Goal: Task Accomplishment & Management: Manage account settings

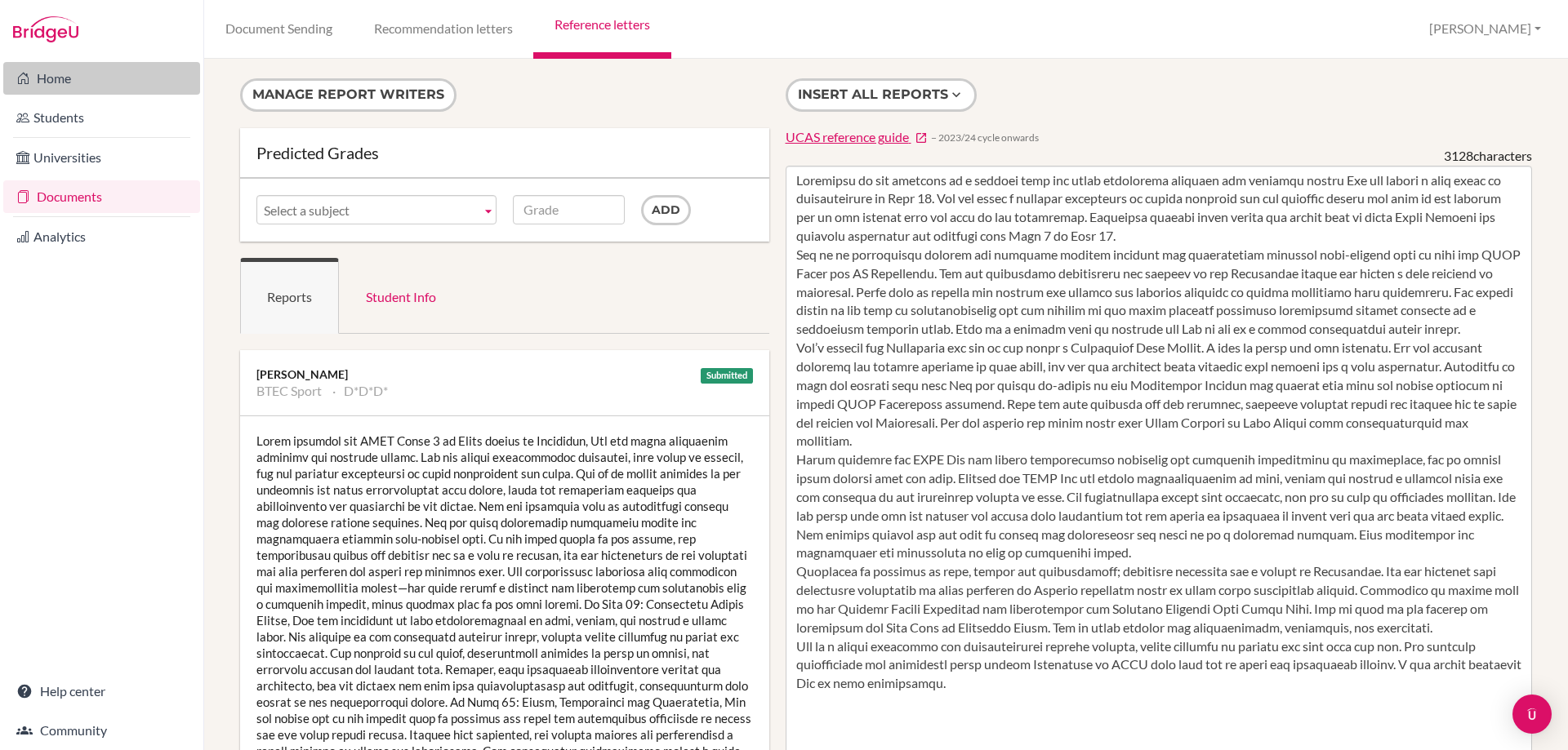
click at [60, 70] on link "Home" at bounding box center [101, 79] width 197 height 33
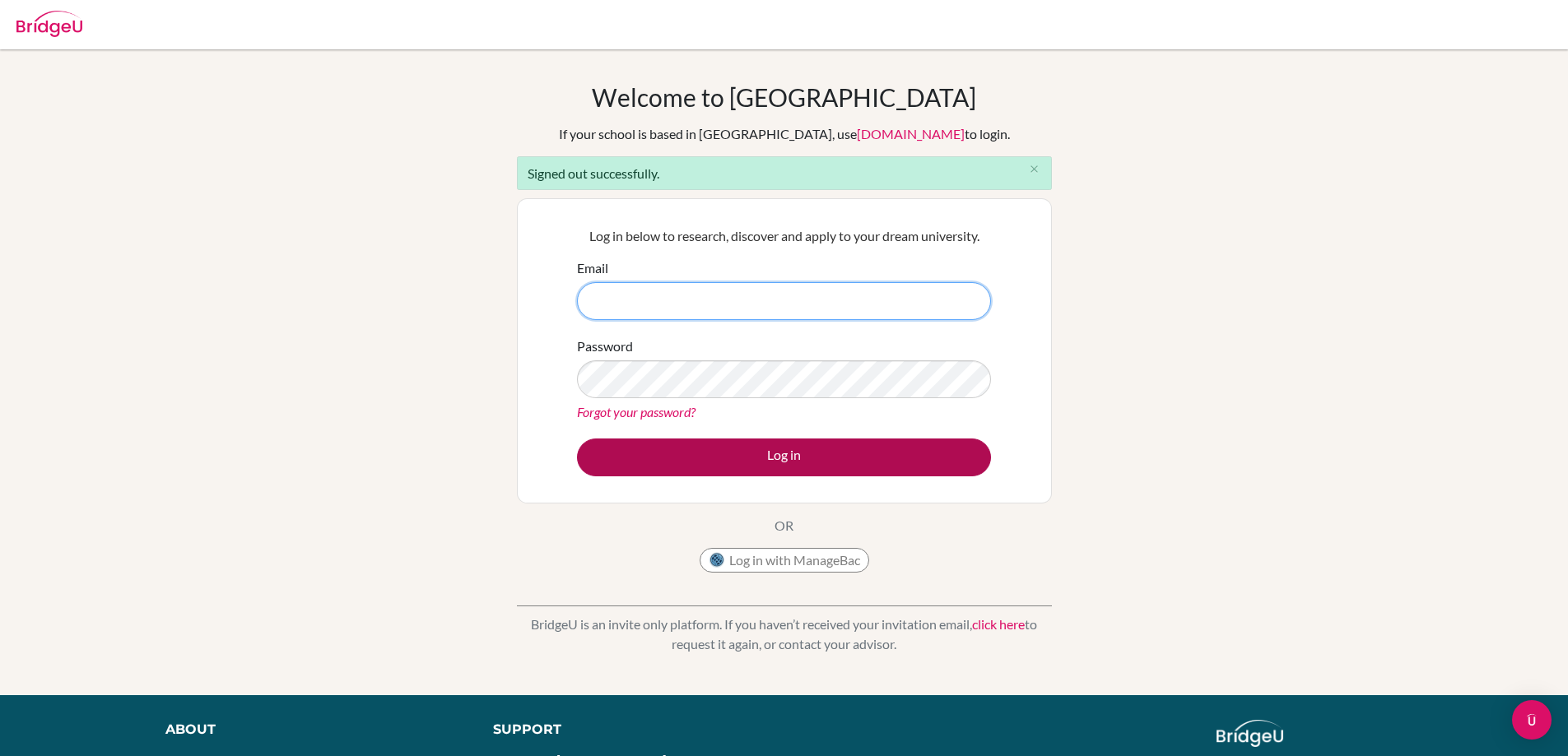
type input "mmcartney@jess.sch.ae"
click at [649, 470] on button "Log in" at bounding box center [784, 457] width 415 height 38
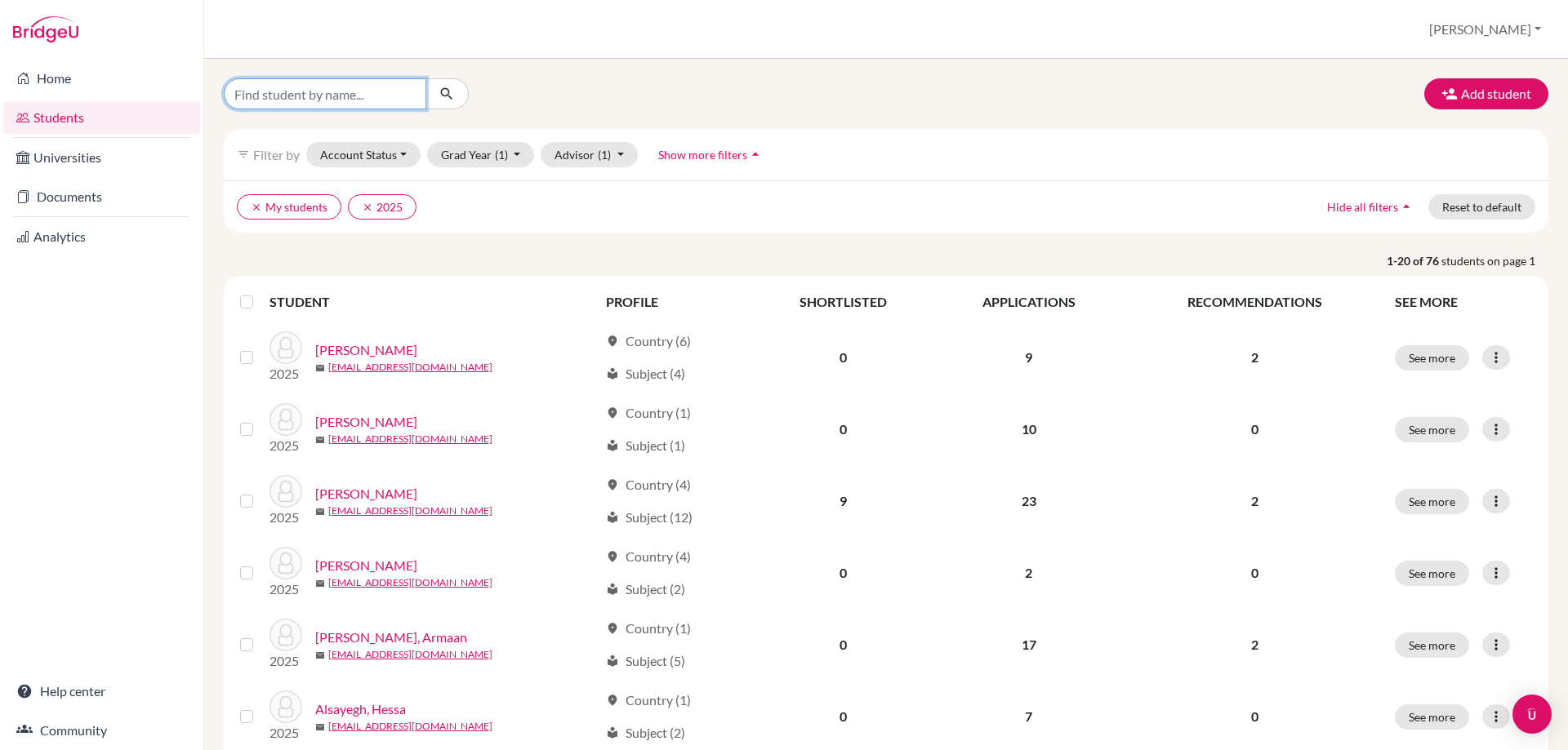
click at [291, 101] on input "Find student by name..." at bounding box center [325, 94] width 203 height 31
type input "umang"
click button "submit" at bounding box center [447, 94] width 43 height 31
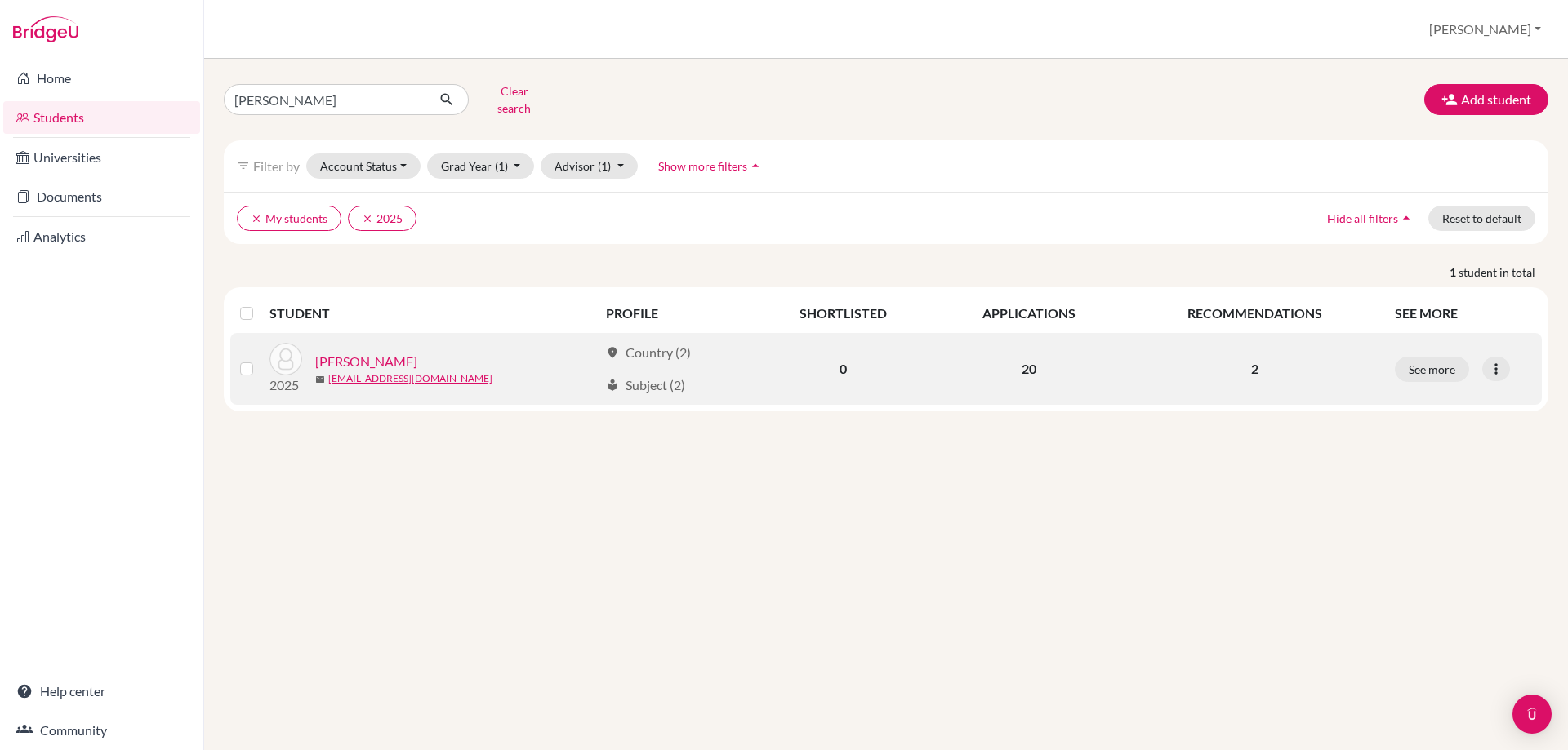
click at [361, 351] on link "Mathur, Umang" at bounding box center [366, 361] width 102 height 19
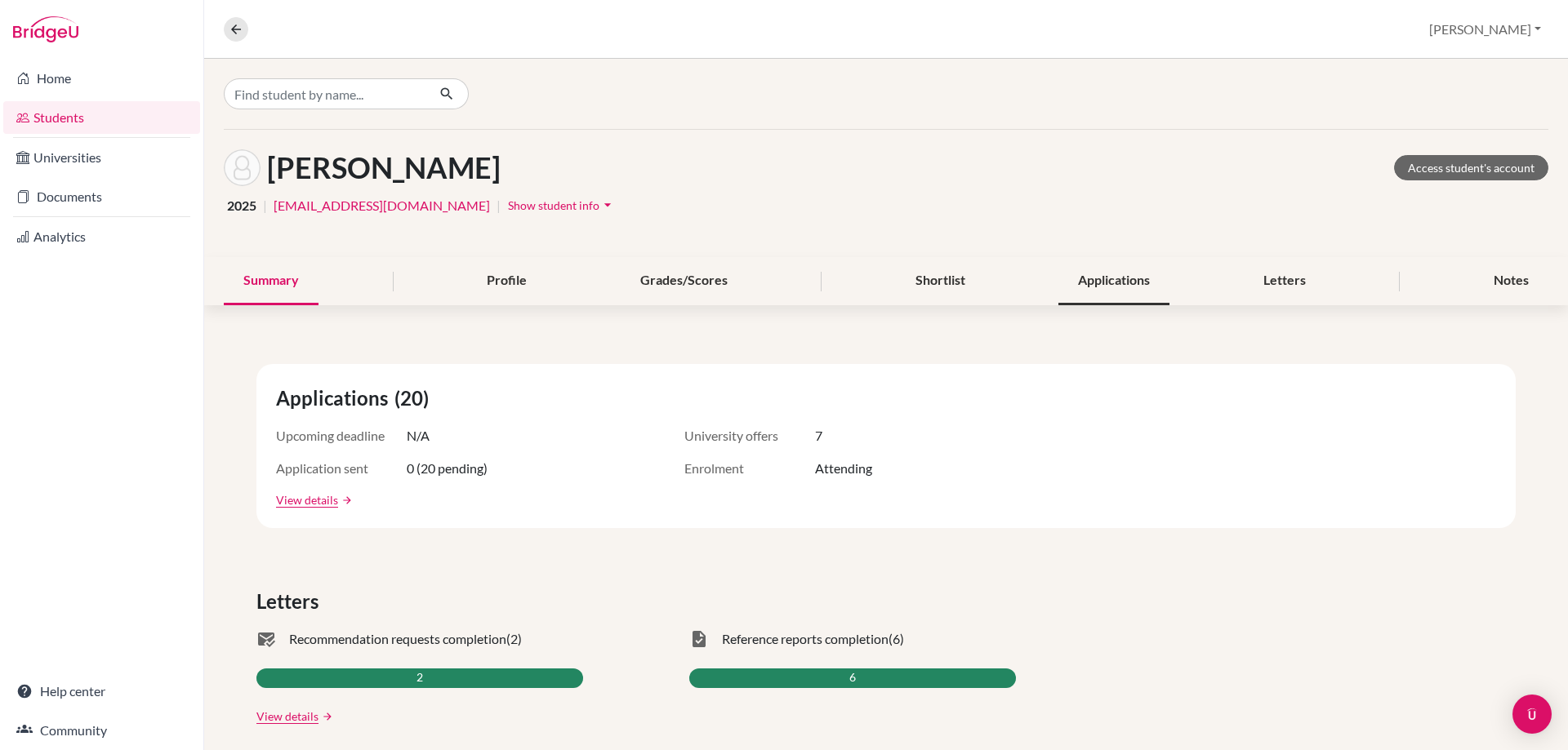
click at [1105, 289] on div "Applications" at bounding box center [1115, 281] width 111 height 48
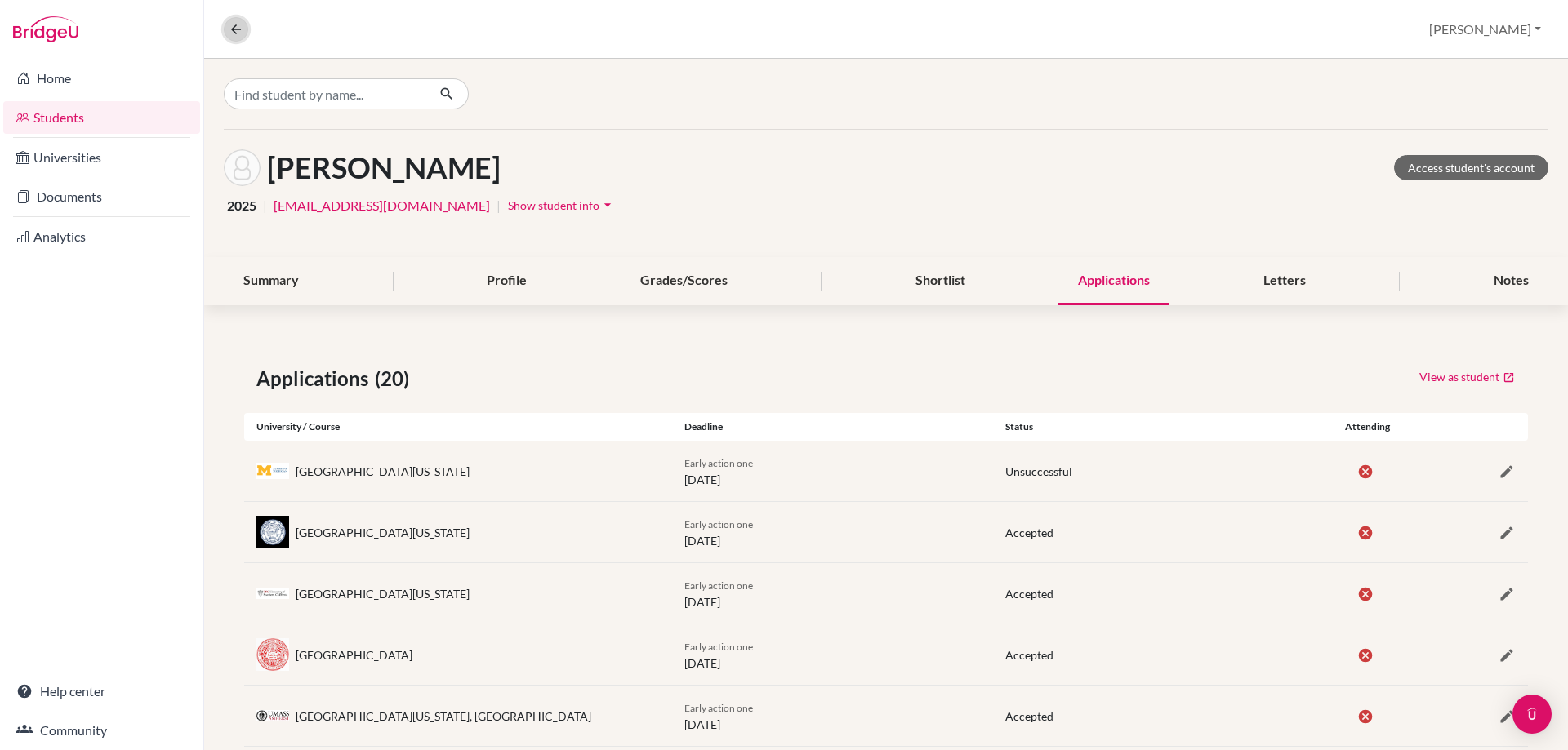
click at [230, 34] on icon at bounding box center [235, 29] width 14 height 14
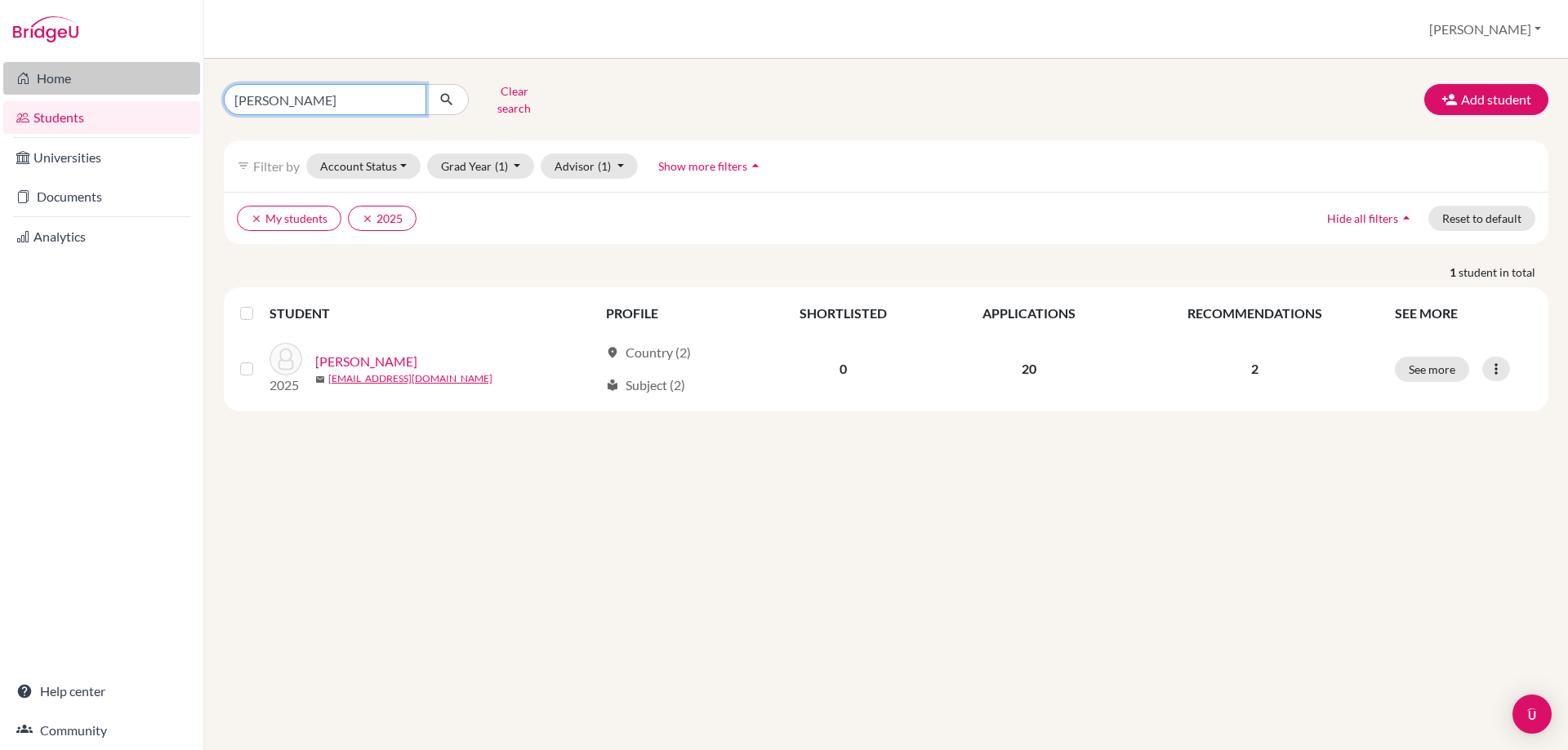
drag, startPoint x: 275, startPoint y: 99, endPoint x: 96, endPoint y: 85, distance: 179.5
click at [107, 89] on div "Home Students Universities Documents Analytics Help center Community Students o…" at bounding box center [784, 375] width 1568 height 750
type input "hessa"
click button "submit" at bounding box center [447, 100] width 43 height 31
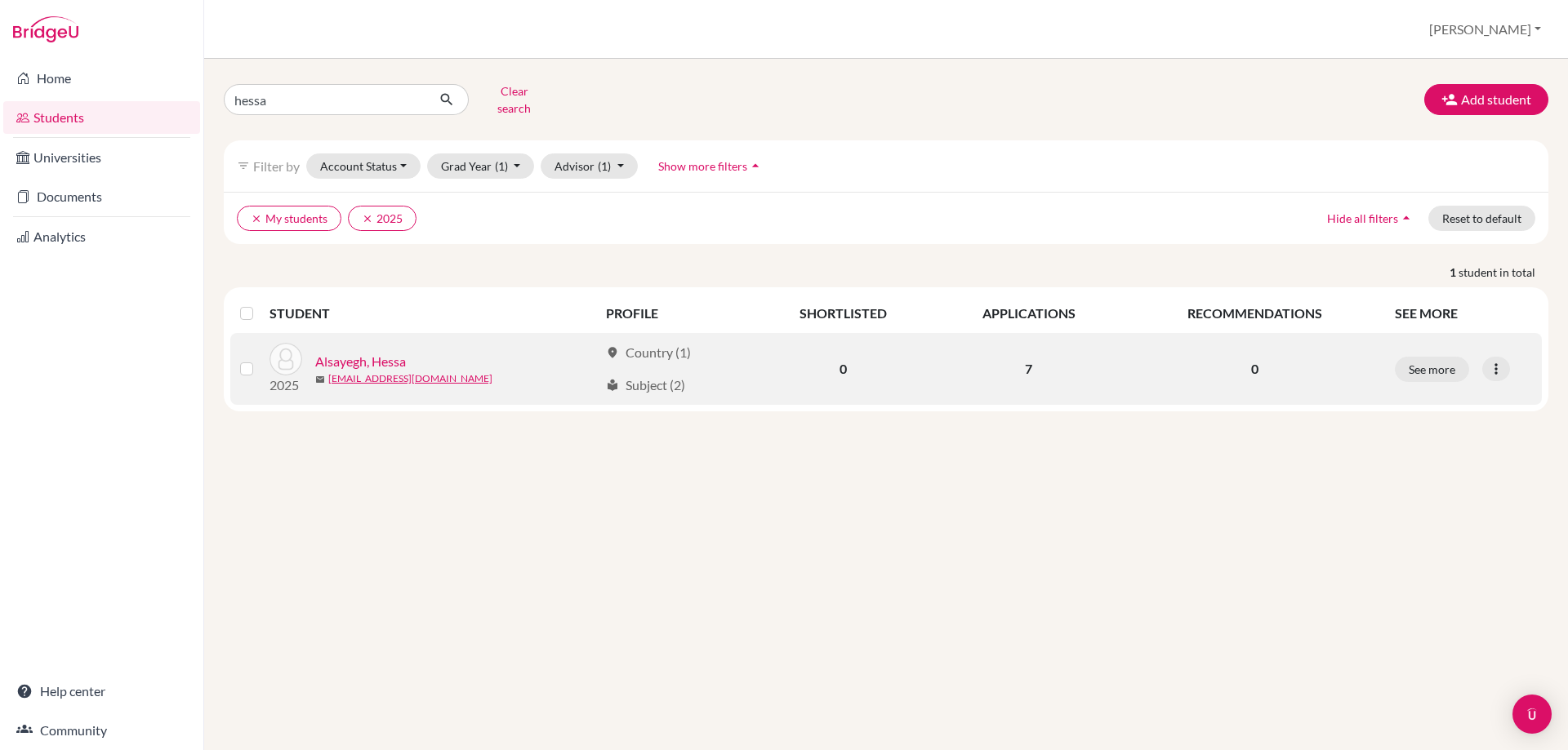
click at [398, 351] on link "Alsayegh, Hessa" at bounding box center [360, 361] width 90 height 19
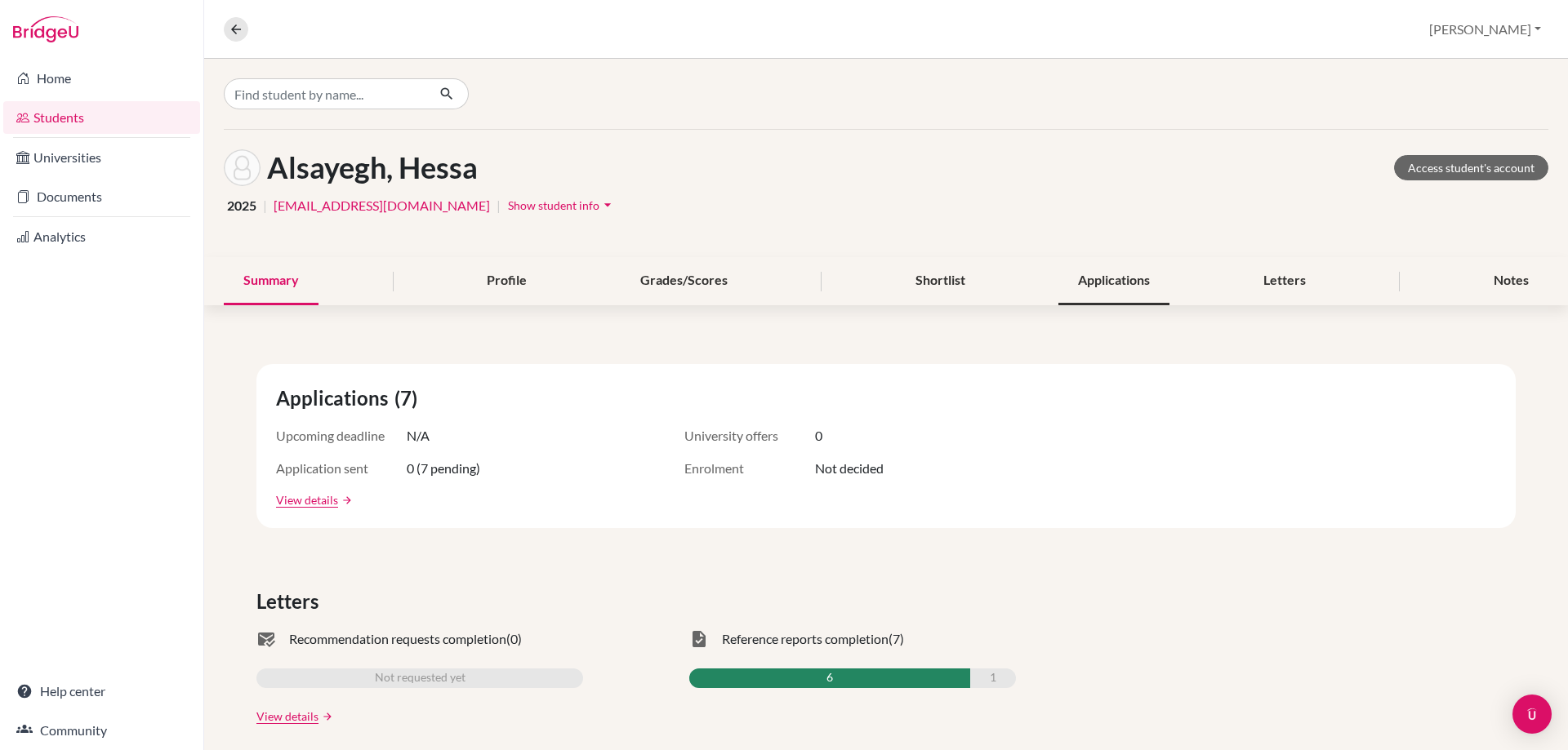
click at [1126, 272] on div "Applications" at bounding box center [1115, 281] width 111 height 48
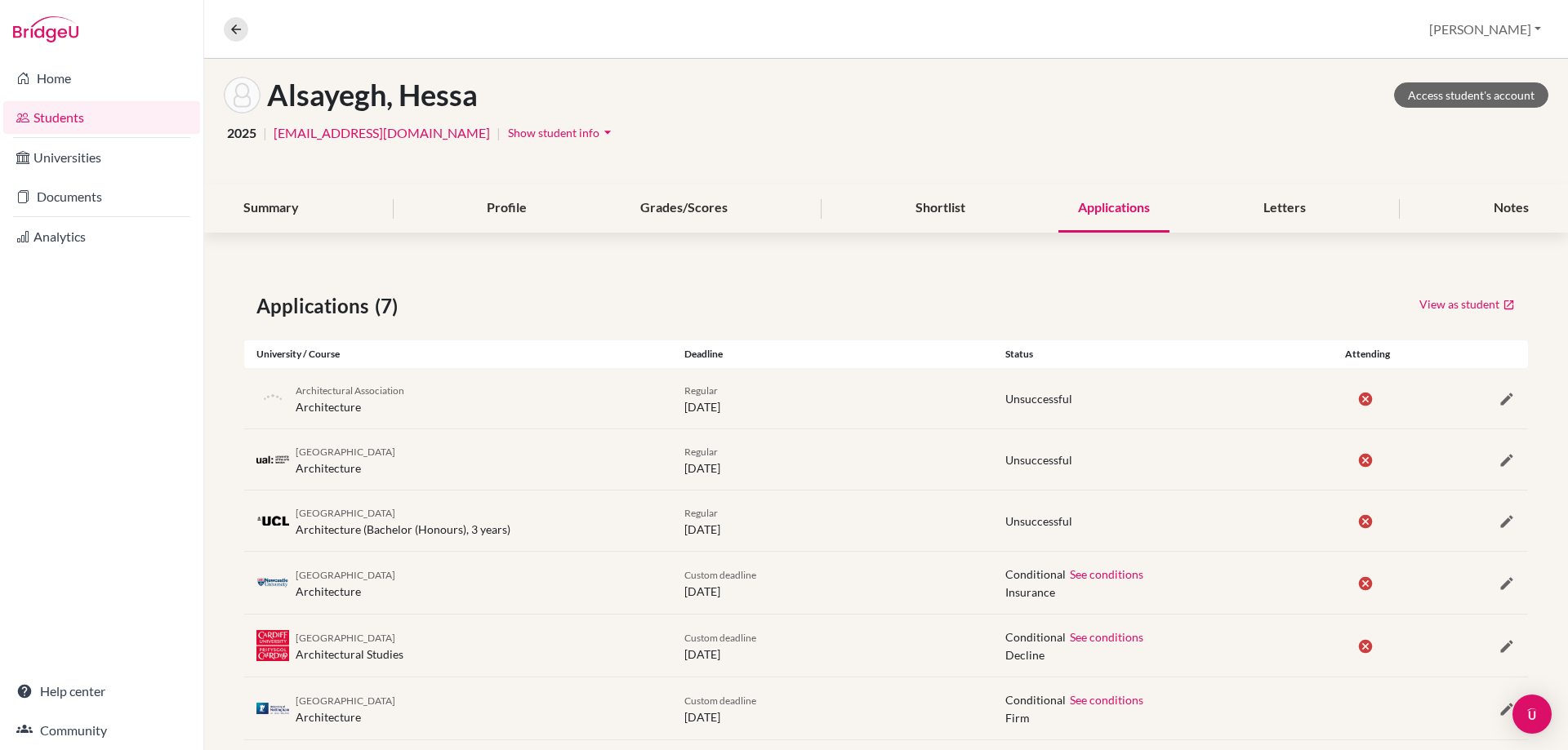
scroll to position [163, 0]
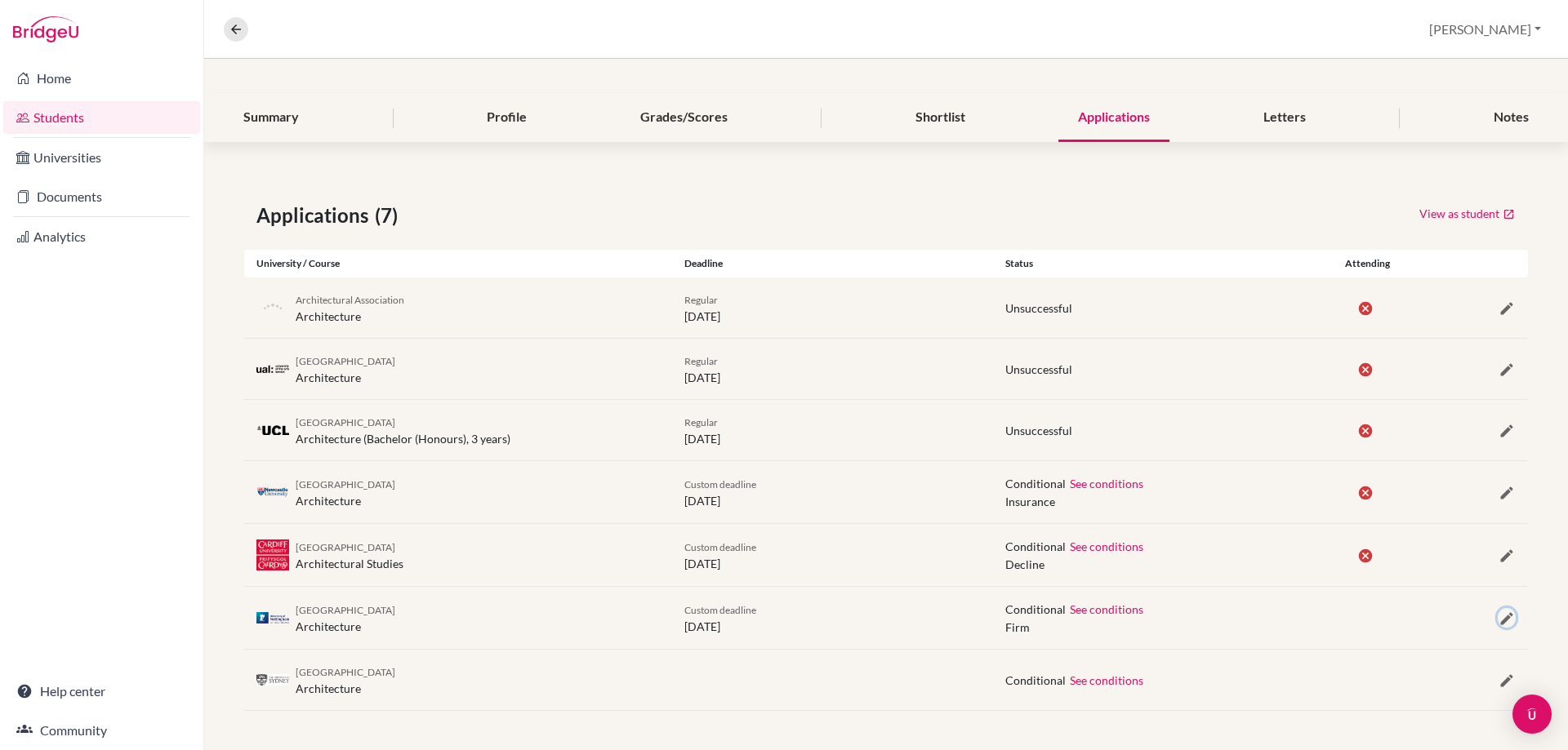
click at [1499, 618] on icon "button" at bounding box center [1507, 618] width 16 height 16
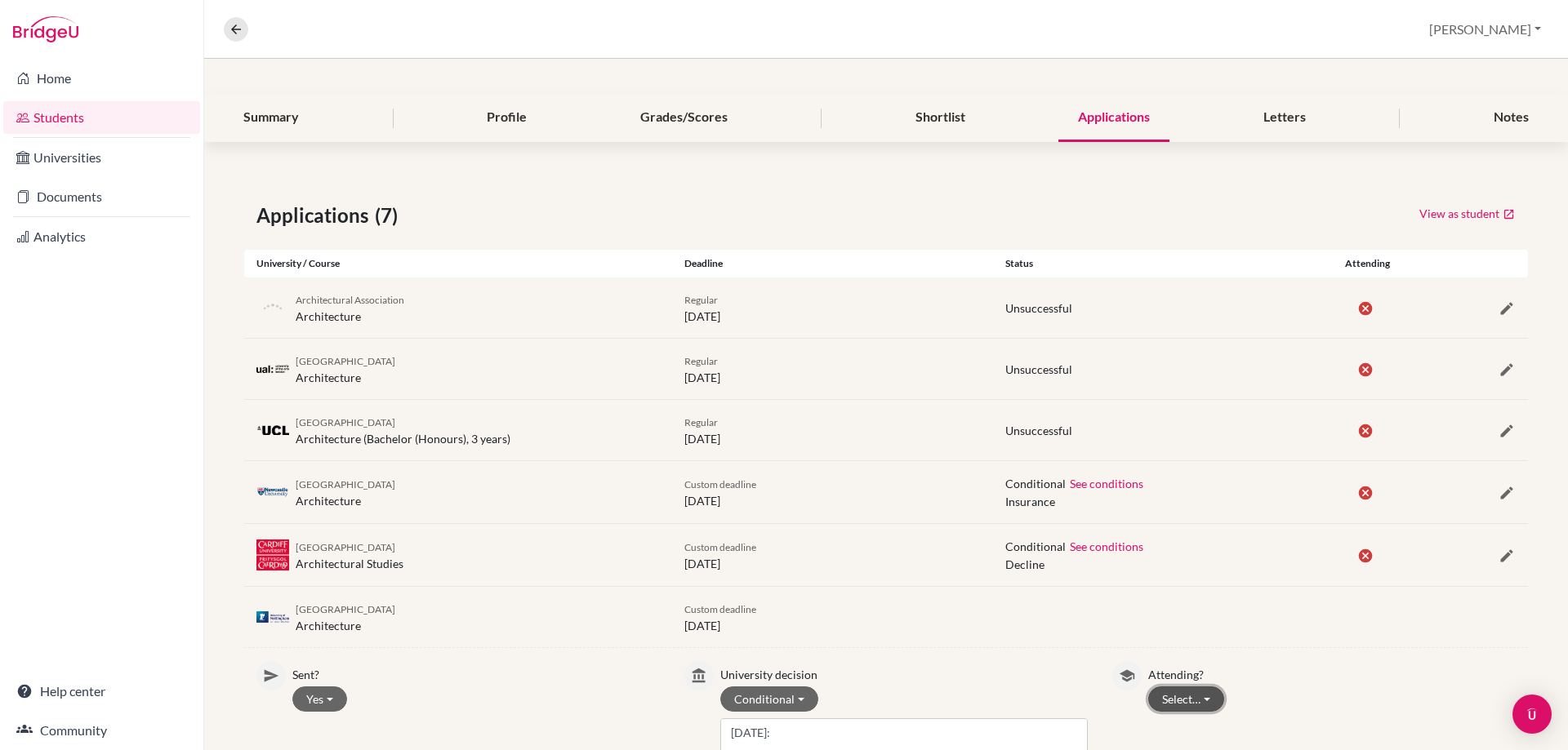
click at [1164, 710] on button "Select…" at bounding box center [1186, 699] width 76 height 25
click at [1163, 660] on button "Not attending" at bounding box center [1213, 665] width 129 height 26
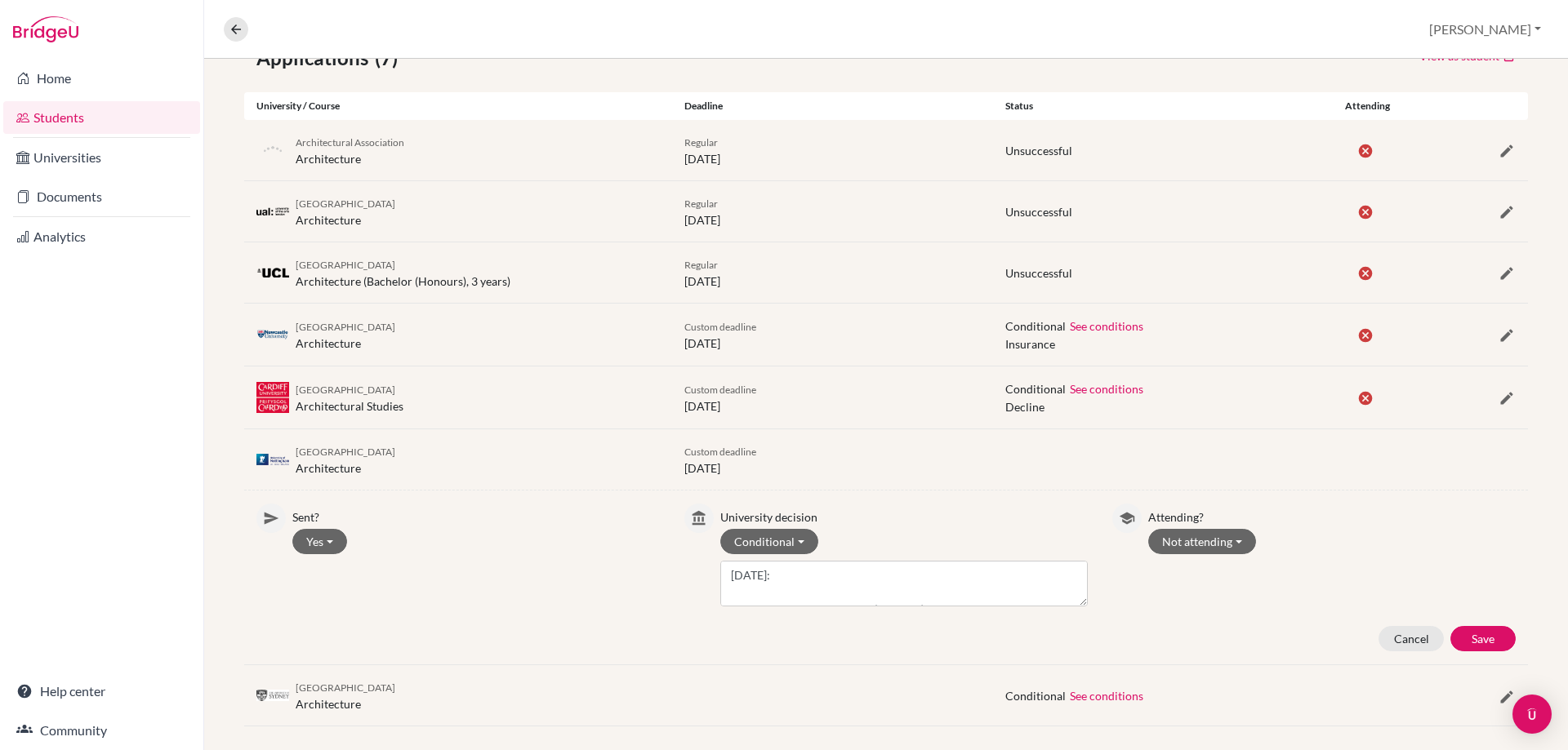
scroll to position [327, 0]
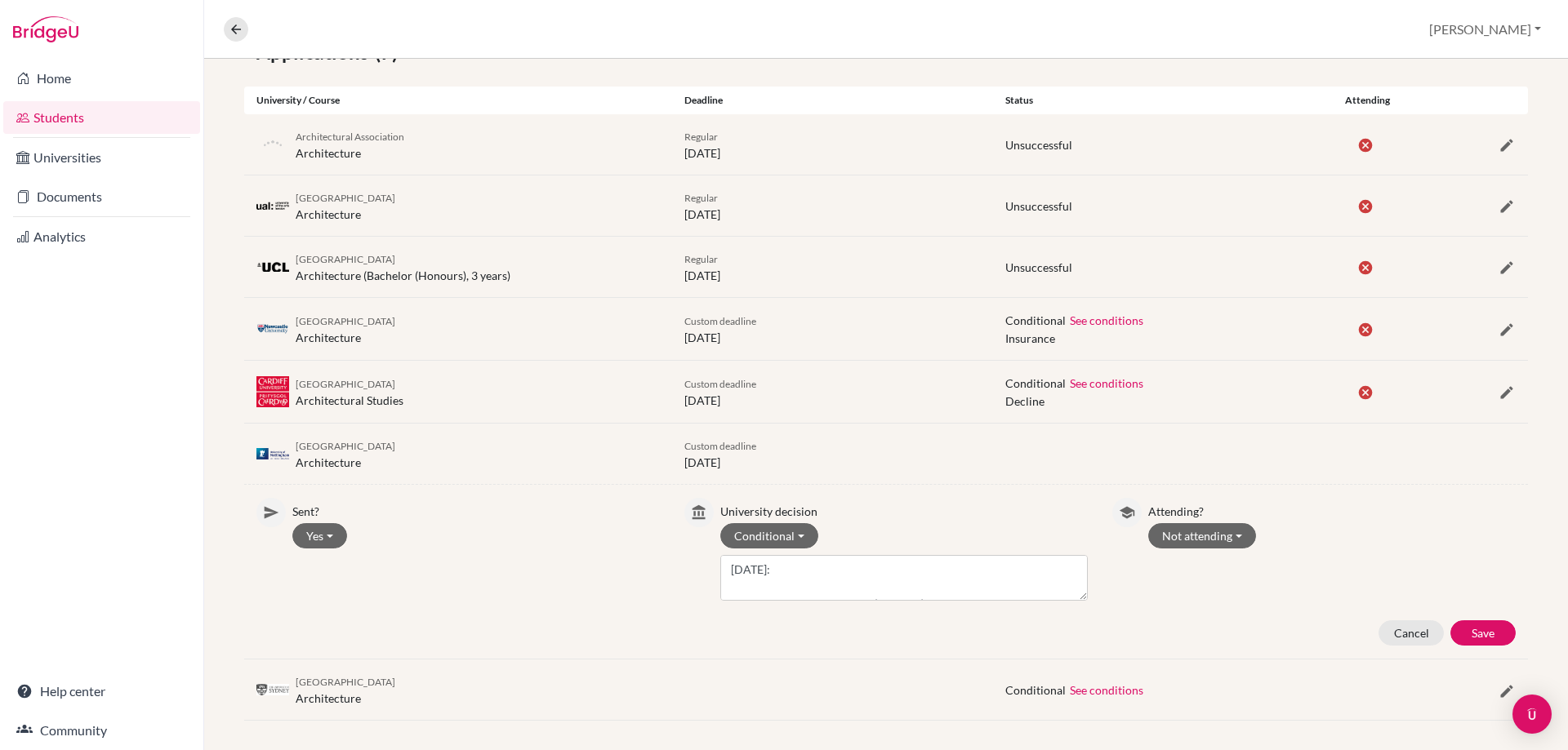
click at [1469, 616] on div "Sent? Yes Yes No University decision Conditional Withdrawn Unsuccessful Waitlis…" at bounding box center [886, 572] width 1284 height 148
click at [1468, 629] on button "Save" at bounding box center [1483, 633] width 65 height 25
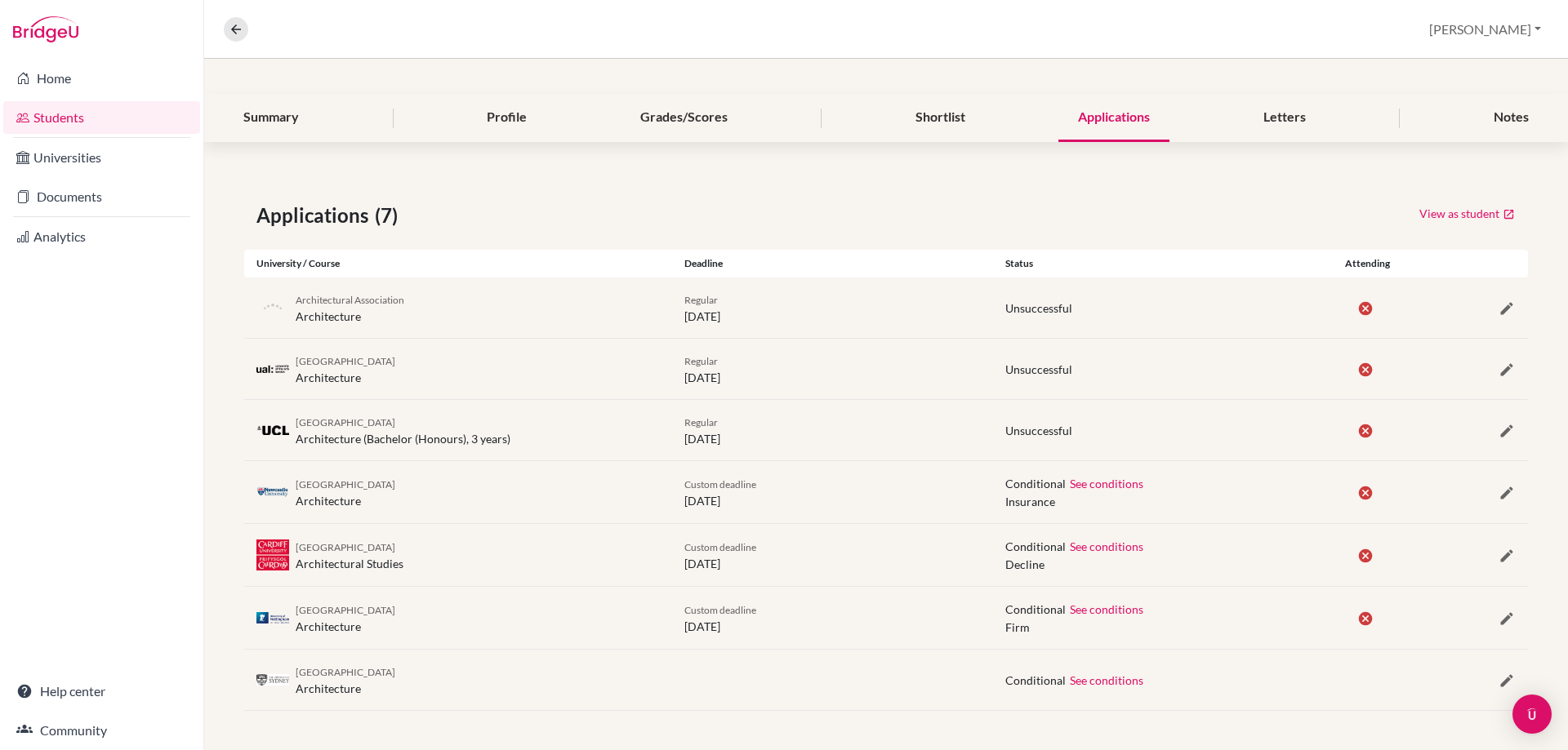
scroll to position [163, 0]
click at [1499, 674] on icon "button" at bounding box center [1507, 680] width 16 height 16
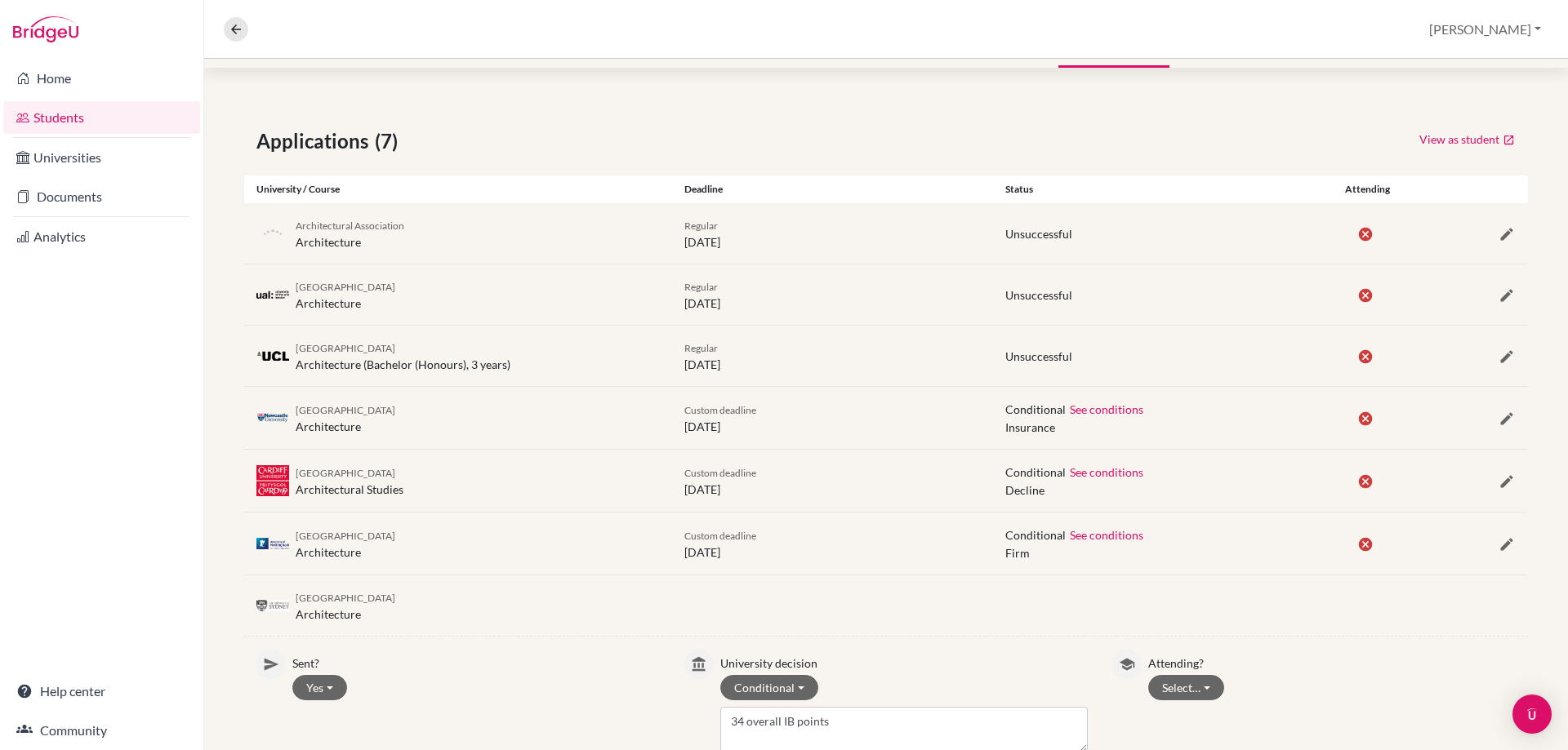
scroll to position [338, 0]
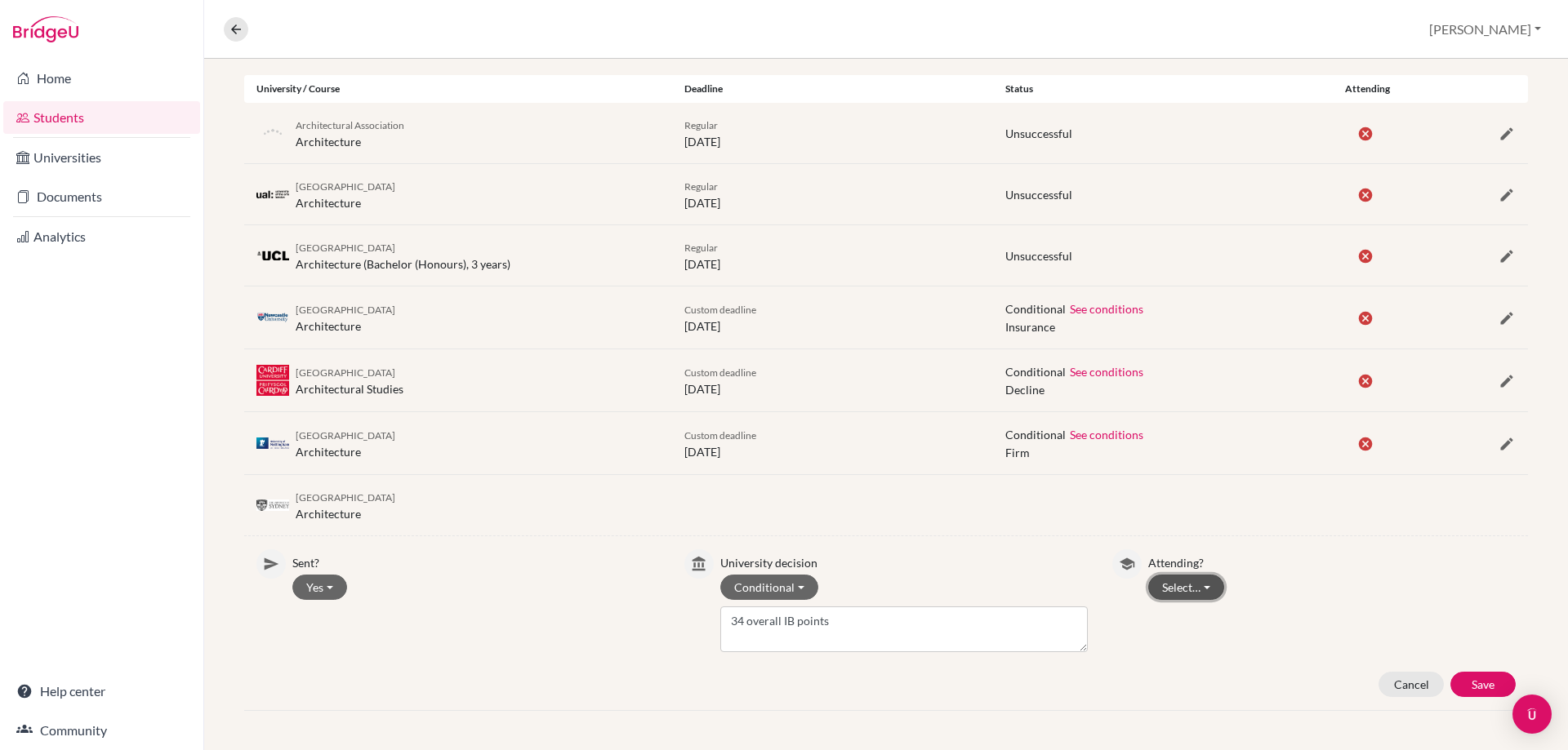
click at [1166, 593] on button "Select…" at bounding box center [1186, 587] width 76 height 25
click at [1170, 635] on button "Attending" at bounding box center [1213, 647] width 129 height 26
click at [1475, 681] on button "Save" at bounding box center [1483, 685] width 65 height 25
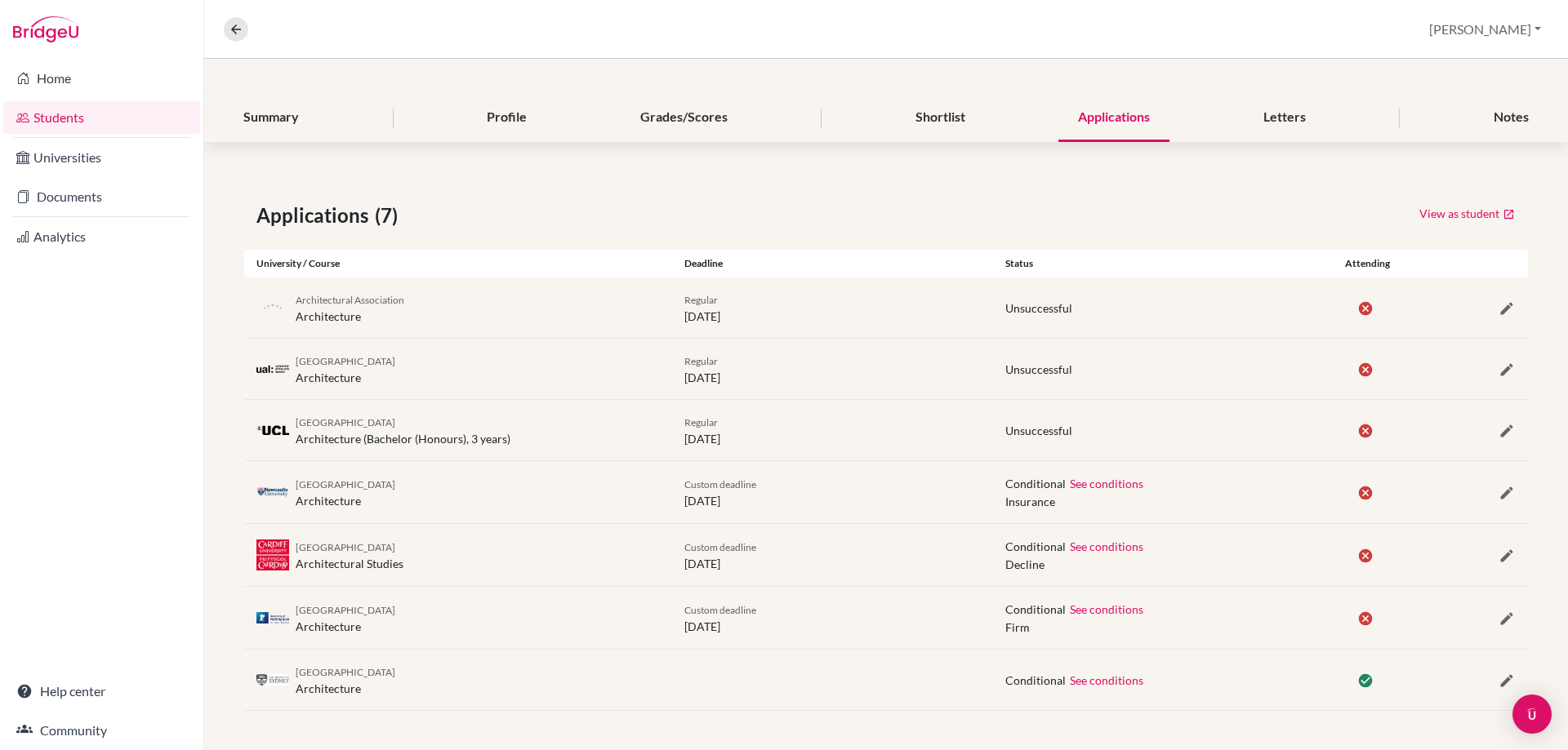
scroll to position [163, 0]
click at [231, 31] on icon at bounding box center [235, 29] width 14 height 14
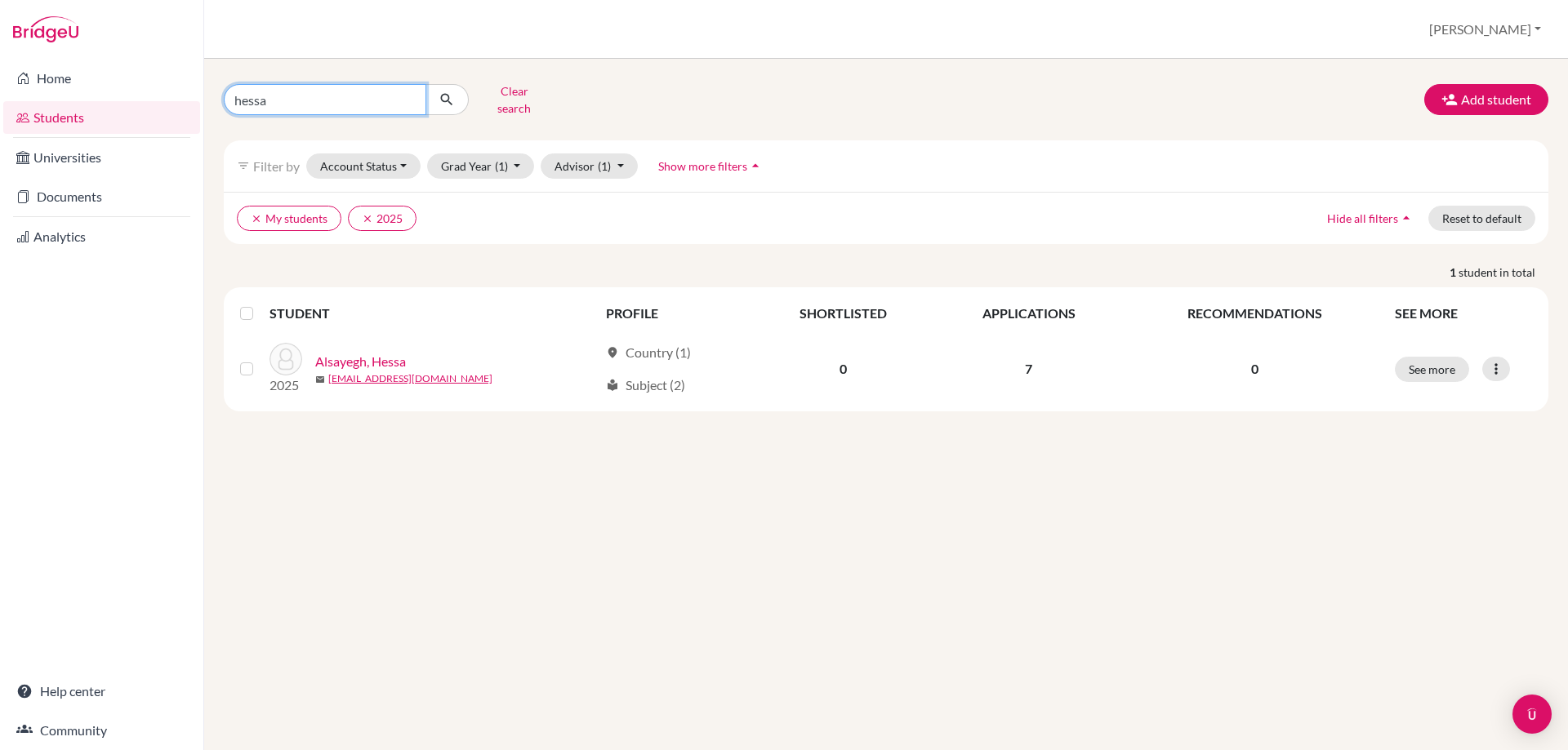
drag, startPoint x: 288, startPoint y: 96, endPoint x: 158, endPoint y: 107, distance: 130.5
click at [158, 107] on div "Home Students Universities Documents Analytics Help center Community Students o…" at bounding box center [784, 375] width 1568 height 750
type input "onna"
click button "submit" at bounding box center [447, 100] width 43 height 31
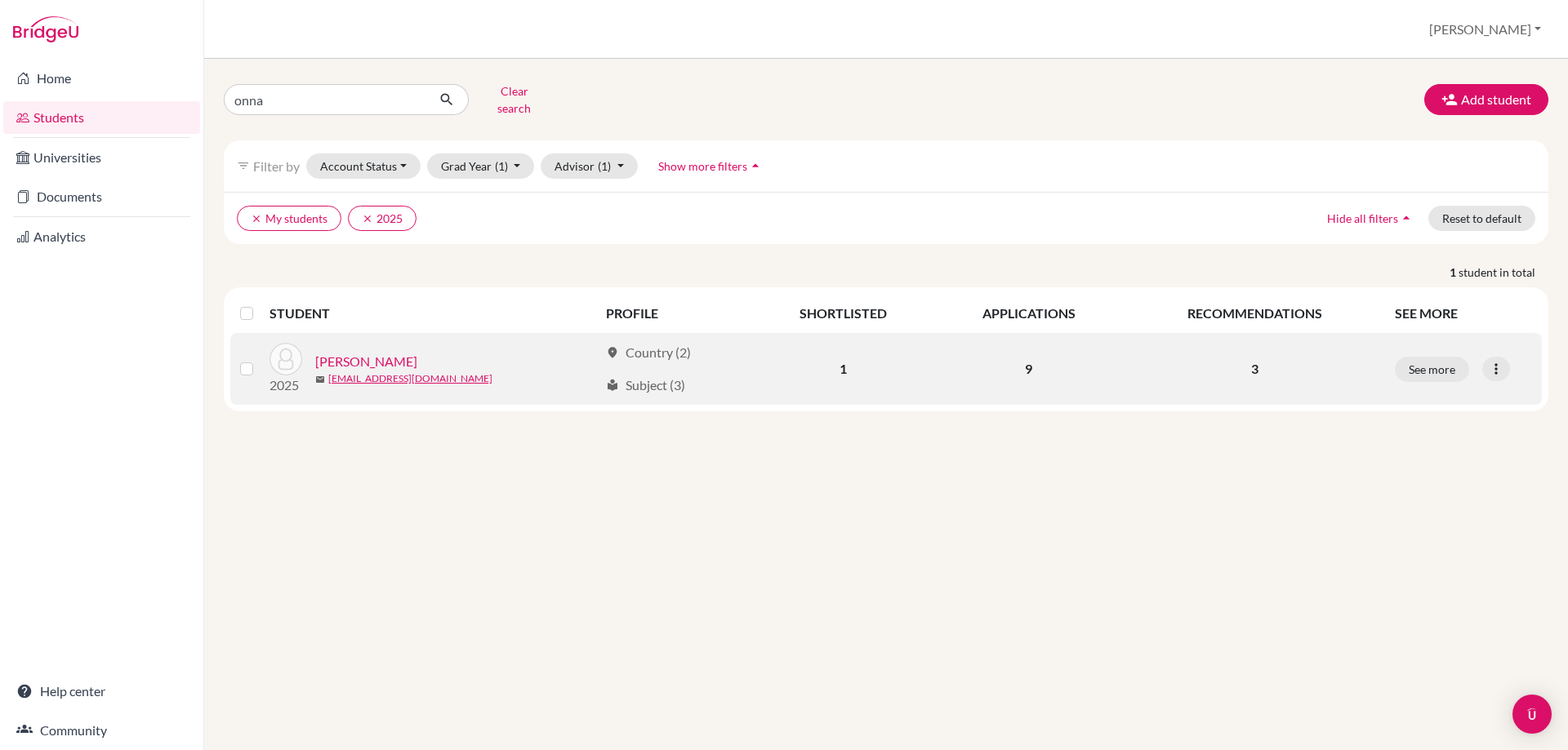
click at [334, 351] on link "[PERSON_NAME]" at bounding box center [366, 361] width 102 height 19
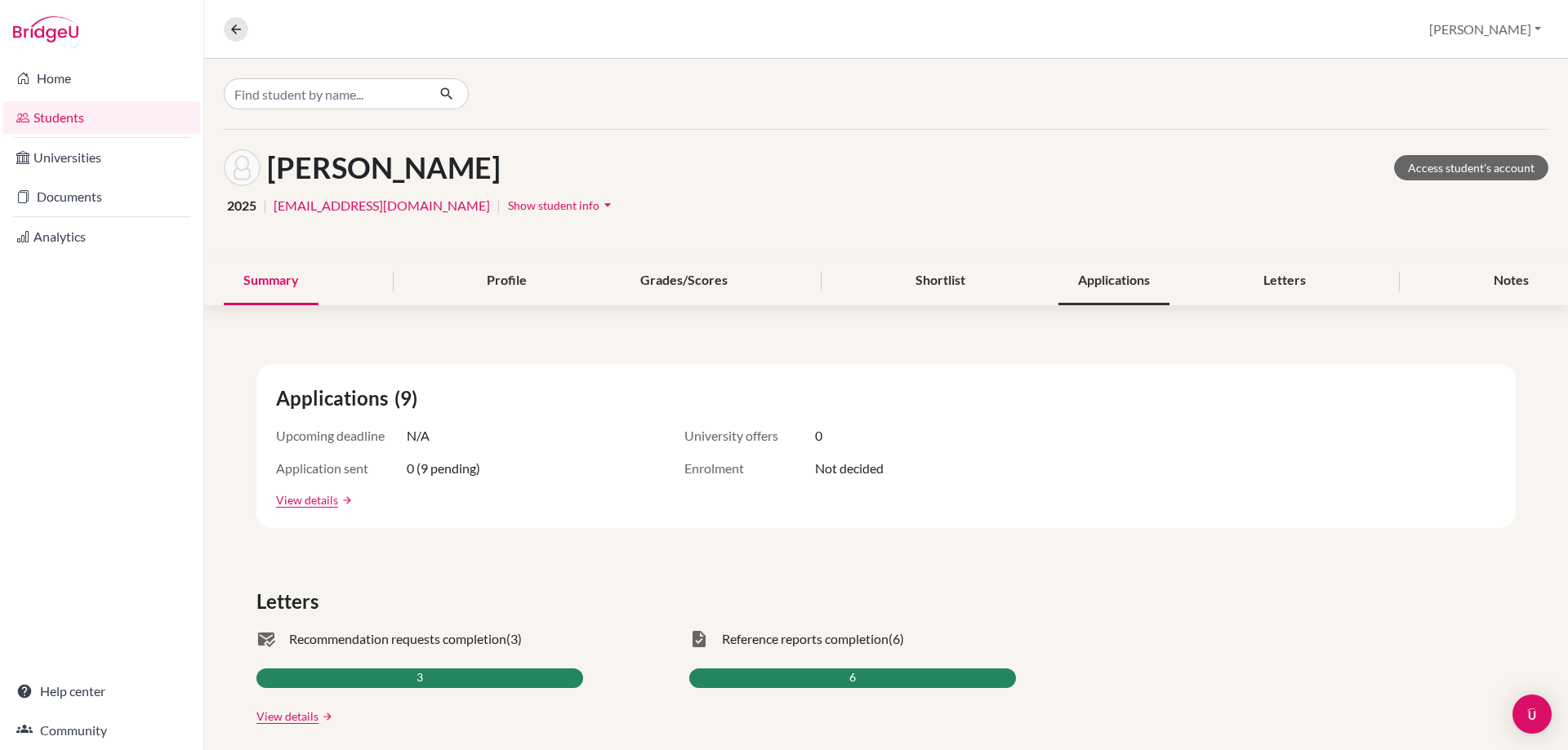
click at [1154, 292] on div "Applications" at bounding box center [1115, 281] width 111 height 48
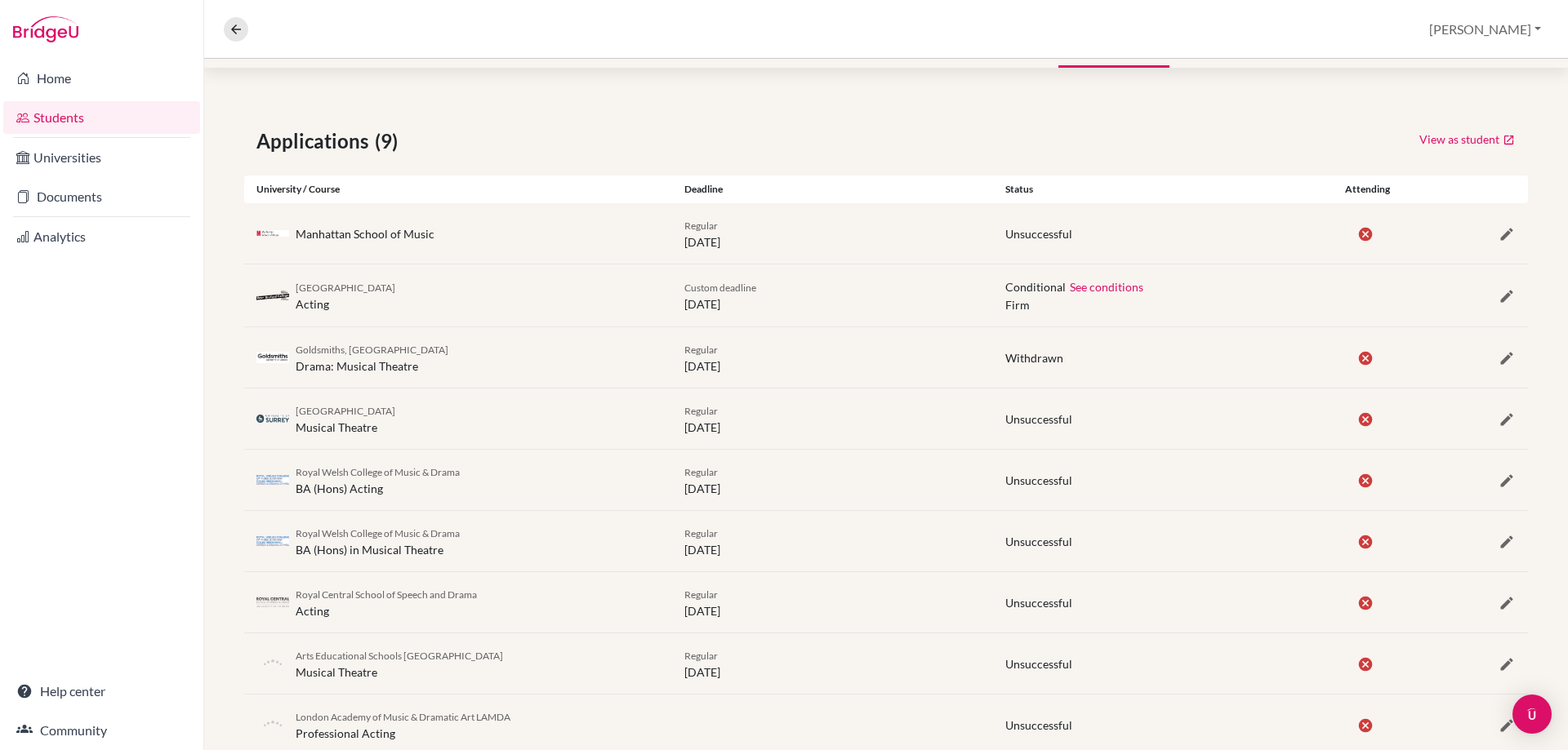
scroll to position [282, 0]
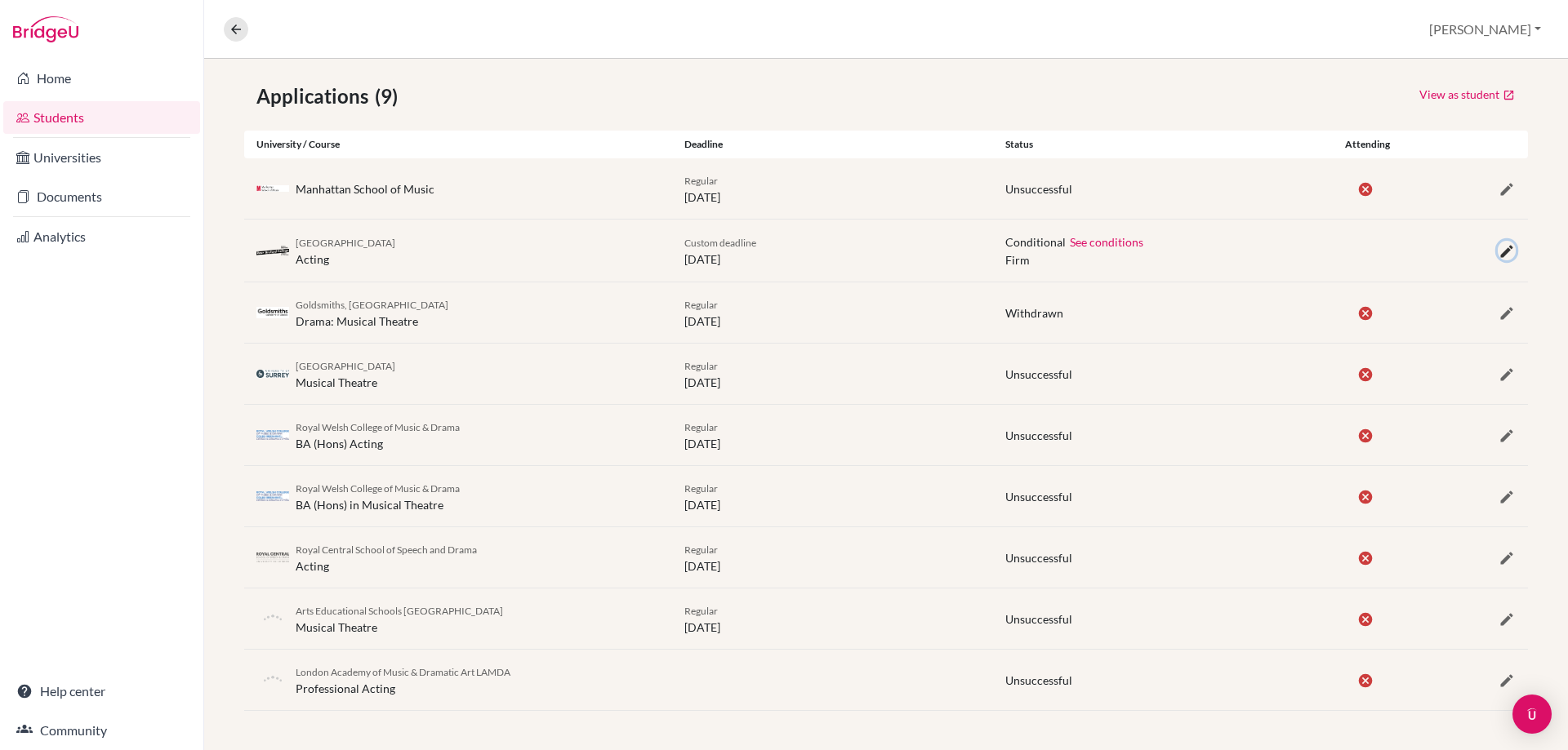
click at [1499, 254] on icon "button" at bounding box center [1507, 251] width 16 height 16
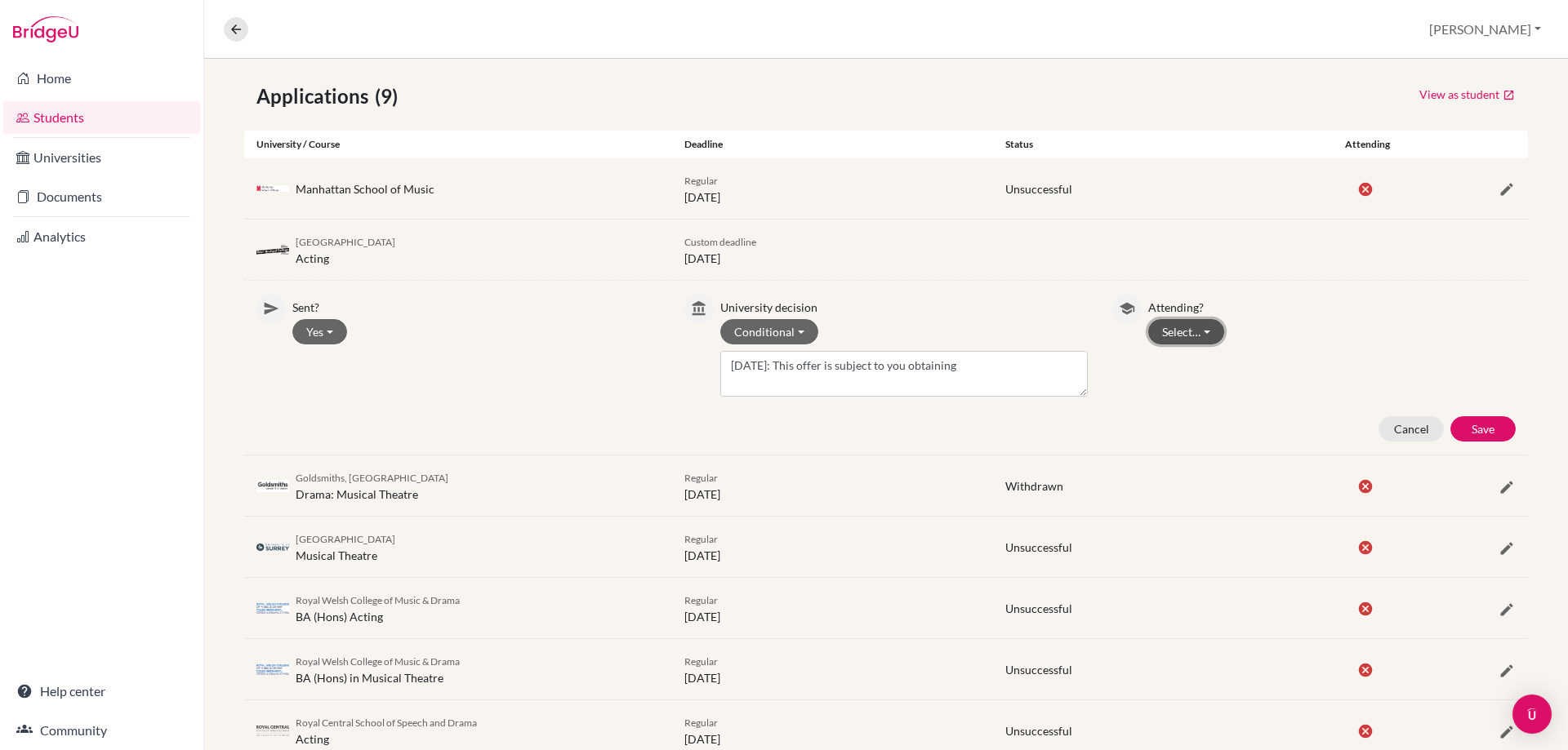
click at [1160, 333] on button "Select…" at bounding box center [1186, 331] width 76 height 25
click at [1164, 384] on button "Not attending" at bounding box center [1213, 392] width 129 height 26
click at [1460, 432] on button "Save" at bounding box center [1483, 429] width 65 height 25
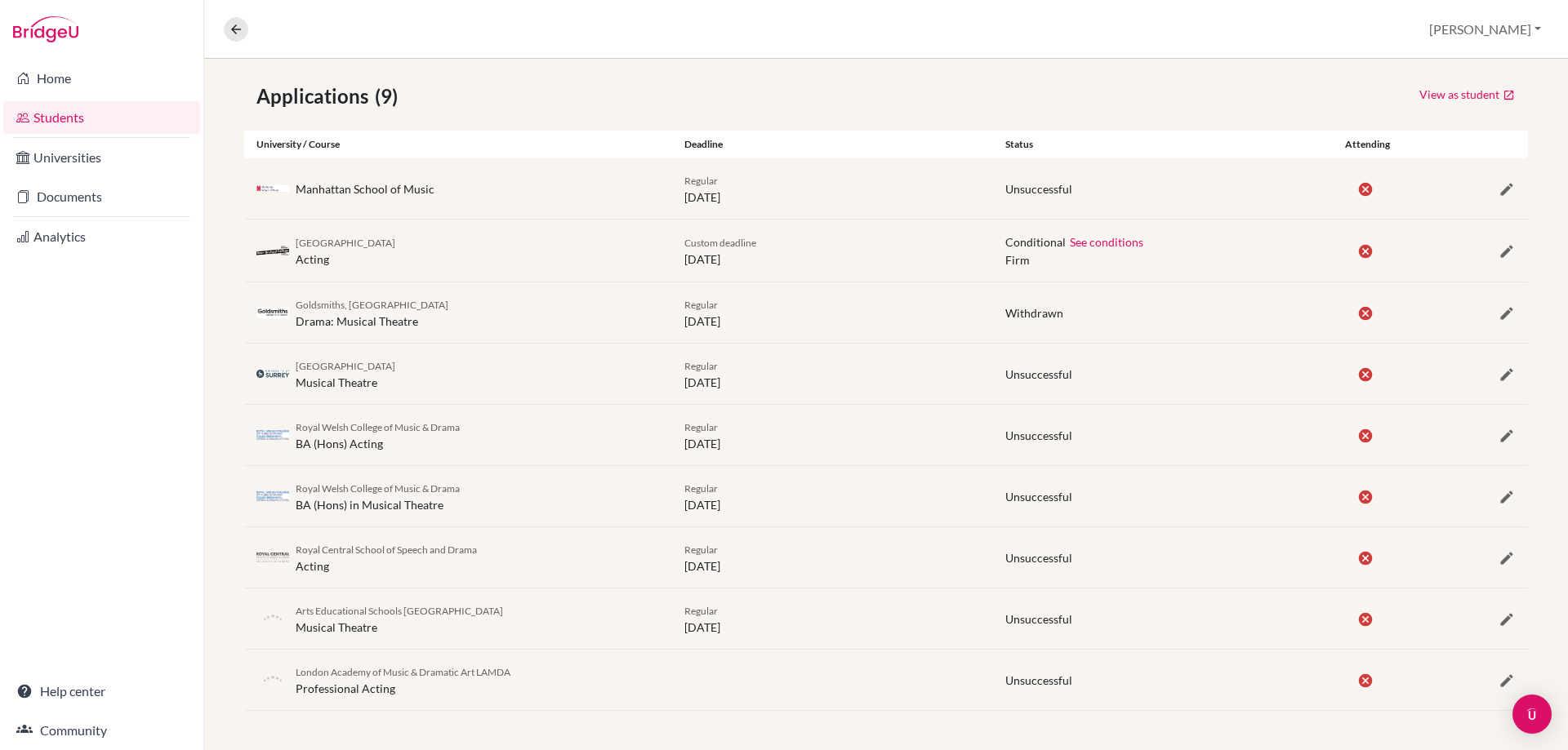
scroll to position [0, 0]
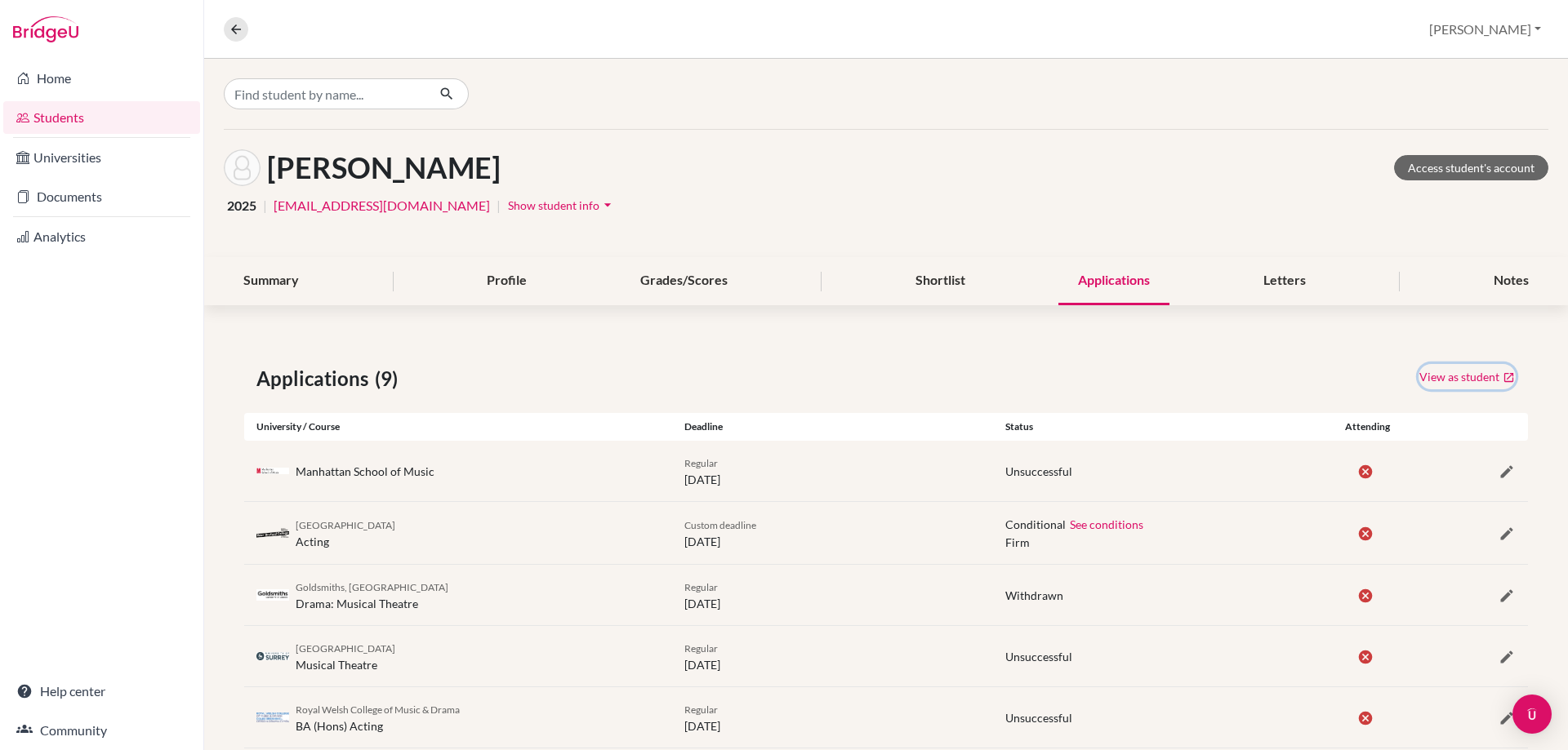
click at [1425, 378] on link "View as student" at bounding box center [1467, 376] width 97 height 25
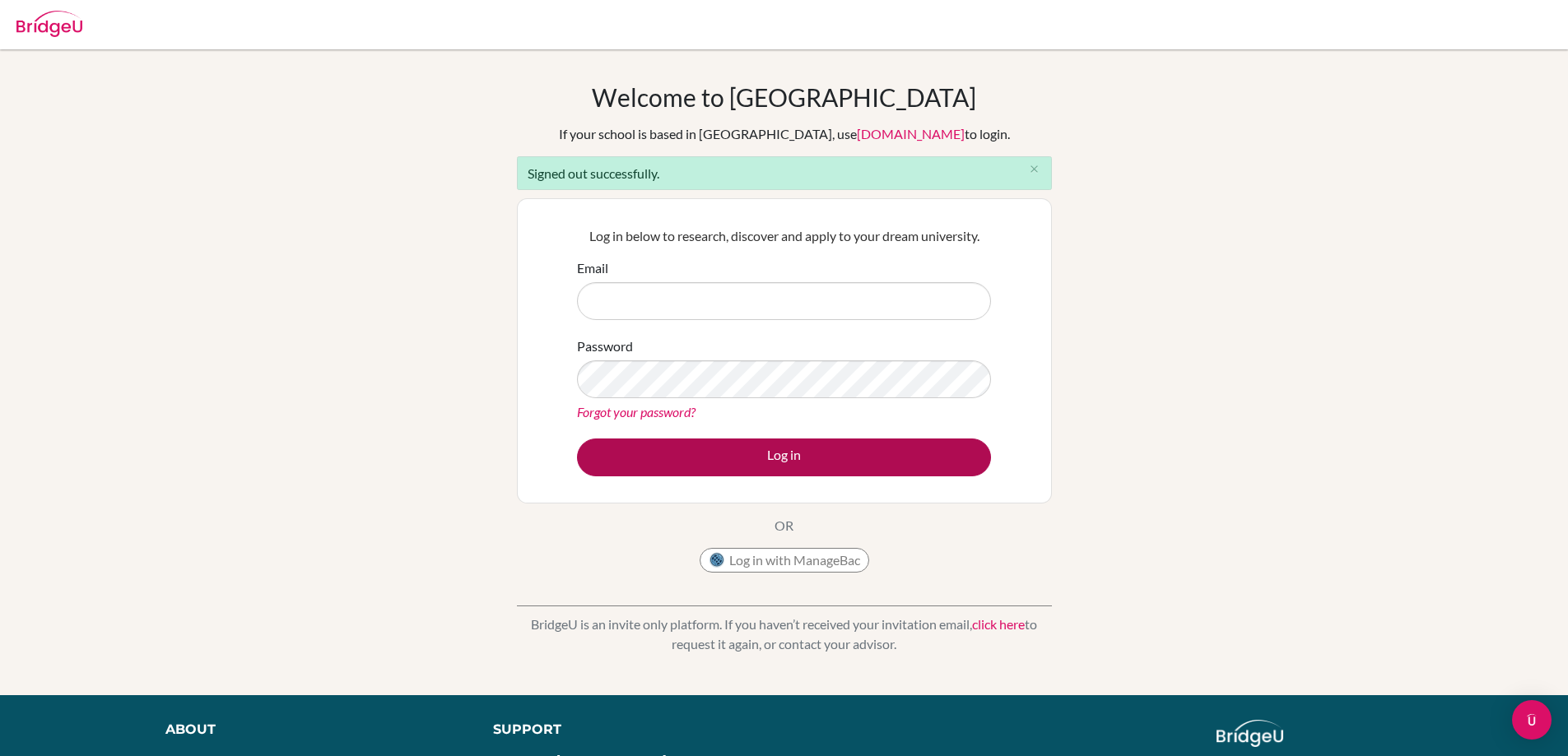
type input "[EMAIL_ADDRESS][DOMAIN_NAME]"
click at [690, 442] on button "Log in" at bounding box center [784, 457] width 415 height 38
type input "[EMAIL_ADDRESS][DOMAIN_NAME]"
click at [736, 459] on button "Log in" at bounding box center [784, 457] width 415 height 38
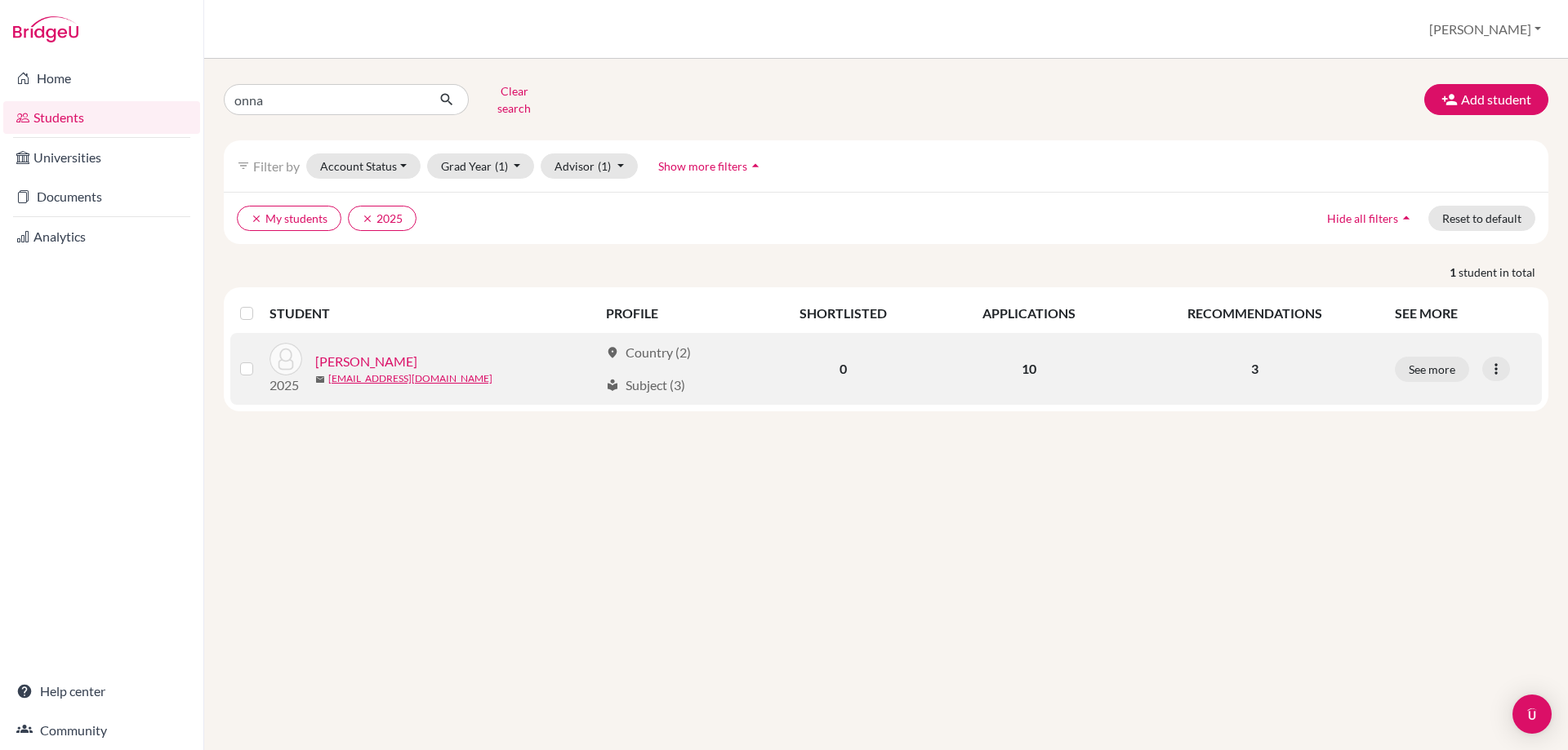
click at [324, 351] on link "[PERSON_NAME]" at bounding box center [366, 361] width 102 height 19
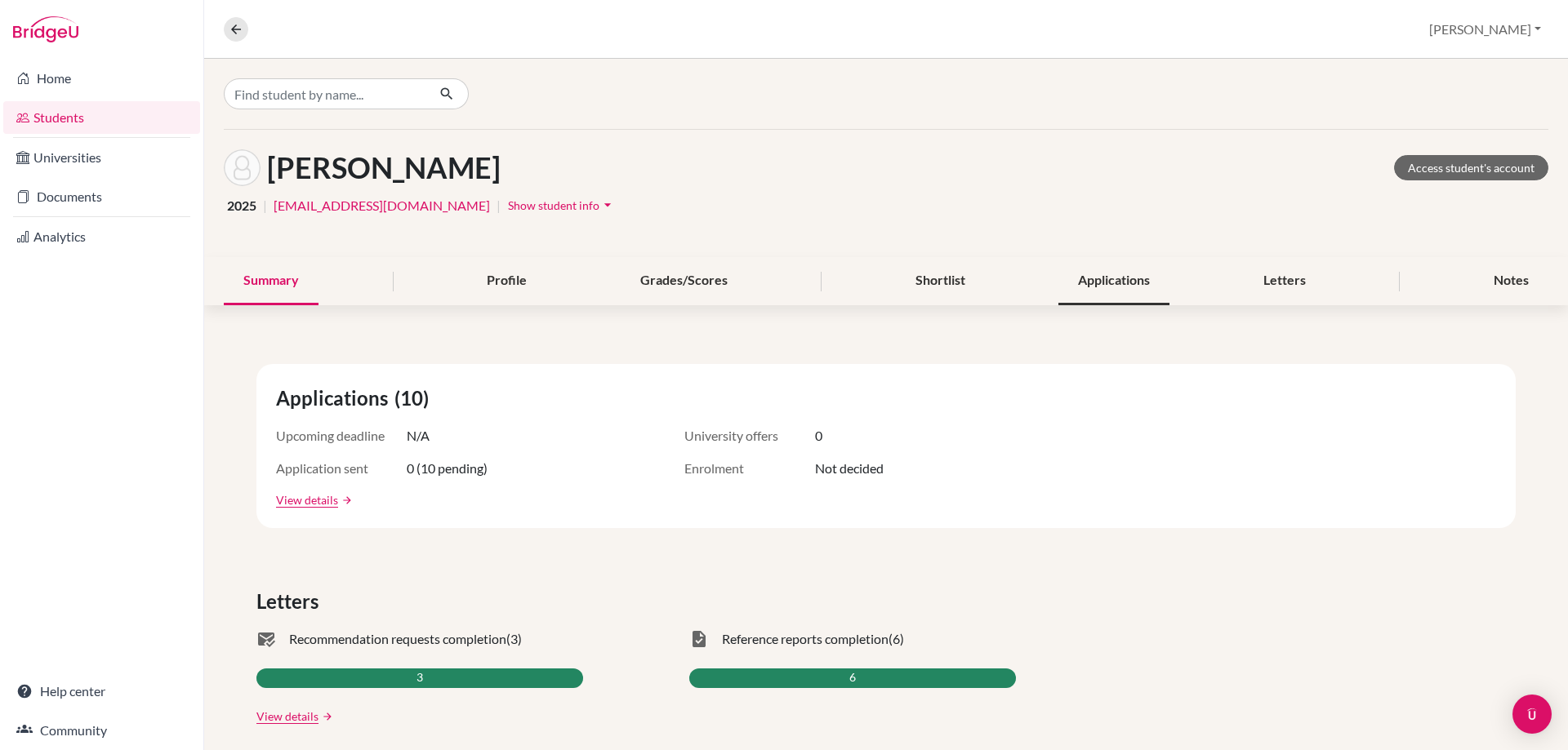
click at [1128, 260] on div "Applications" at bounding box center [1115, 281] width 111 height 48
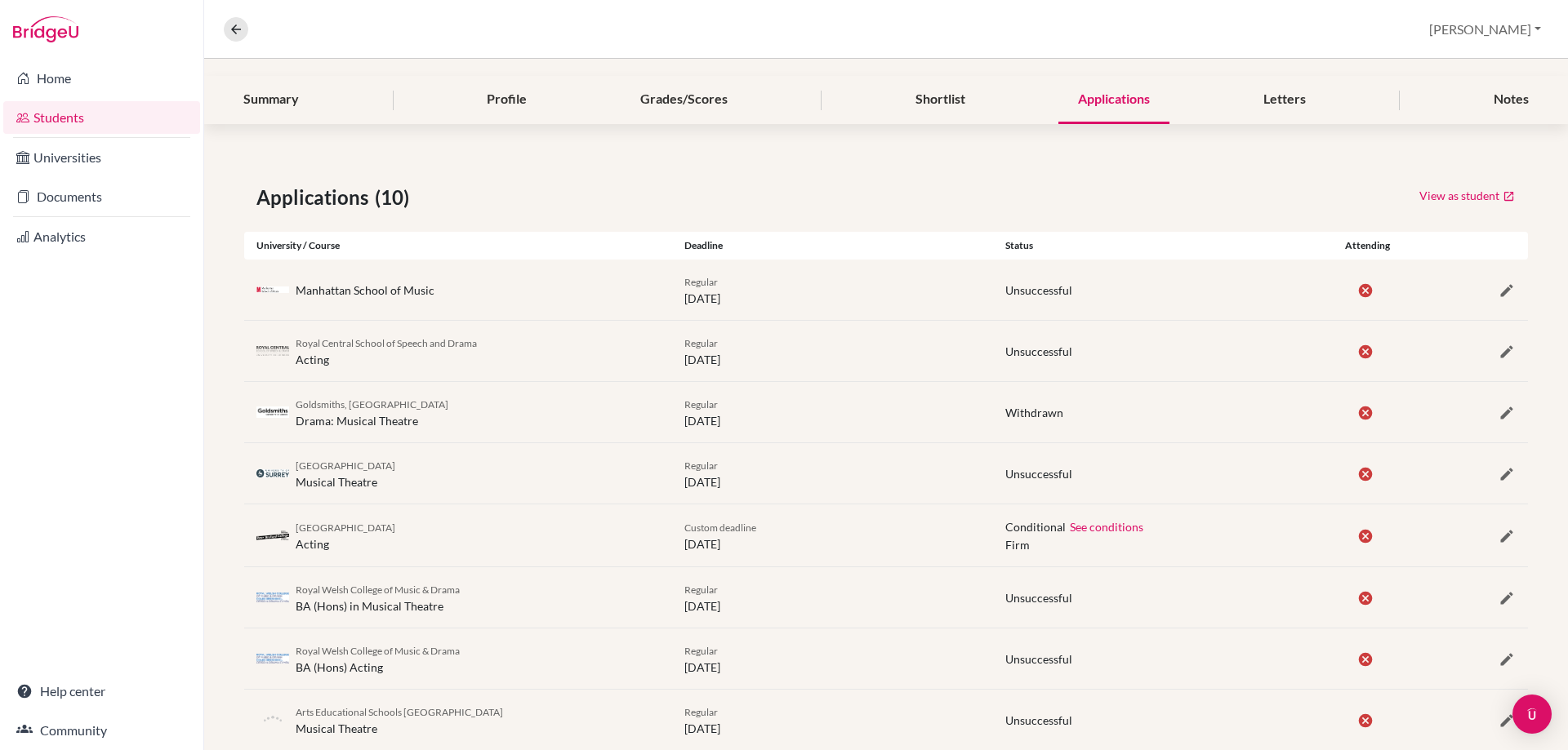
scroll to position [344, 0]
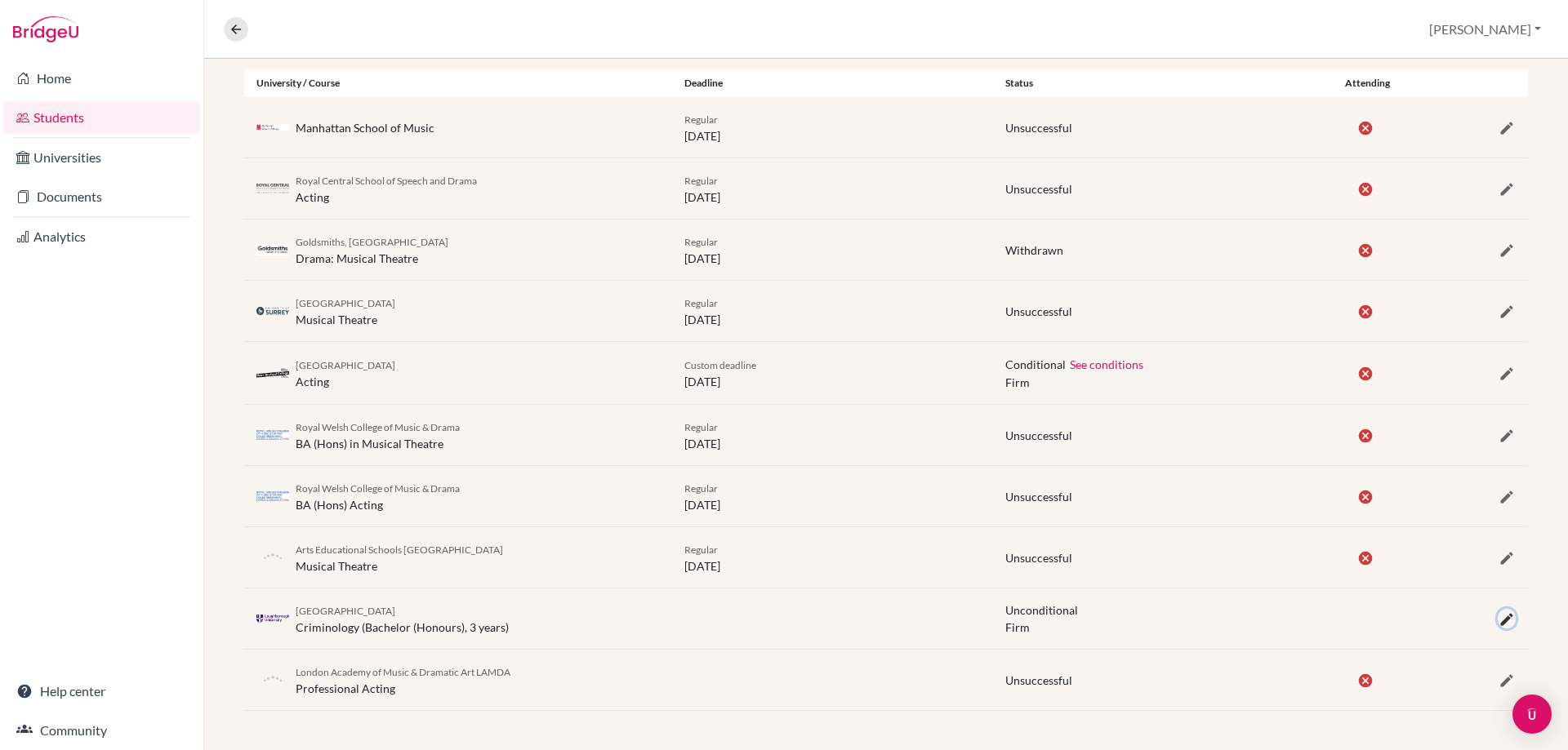
click at [1499, 623] on icon "button" at bounding box center [1507, 619] width 16 height 16
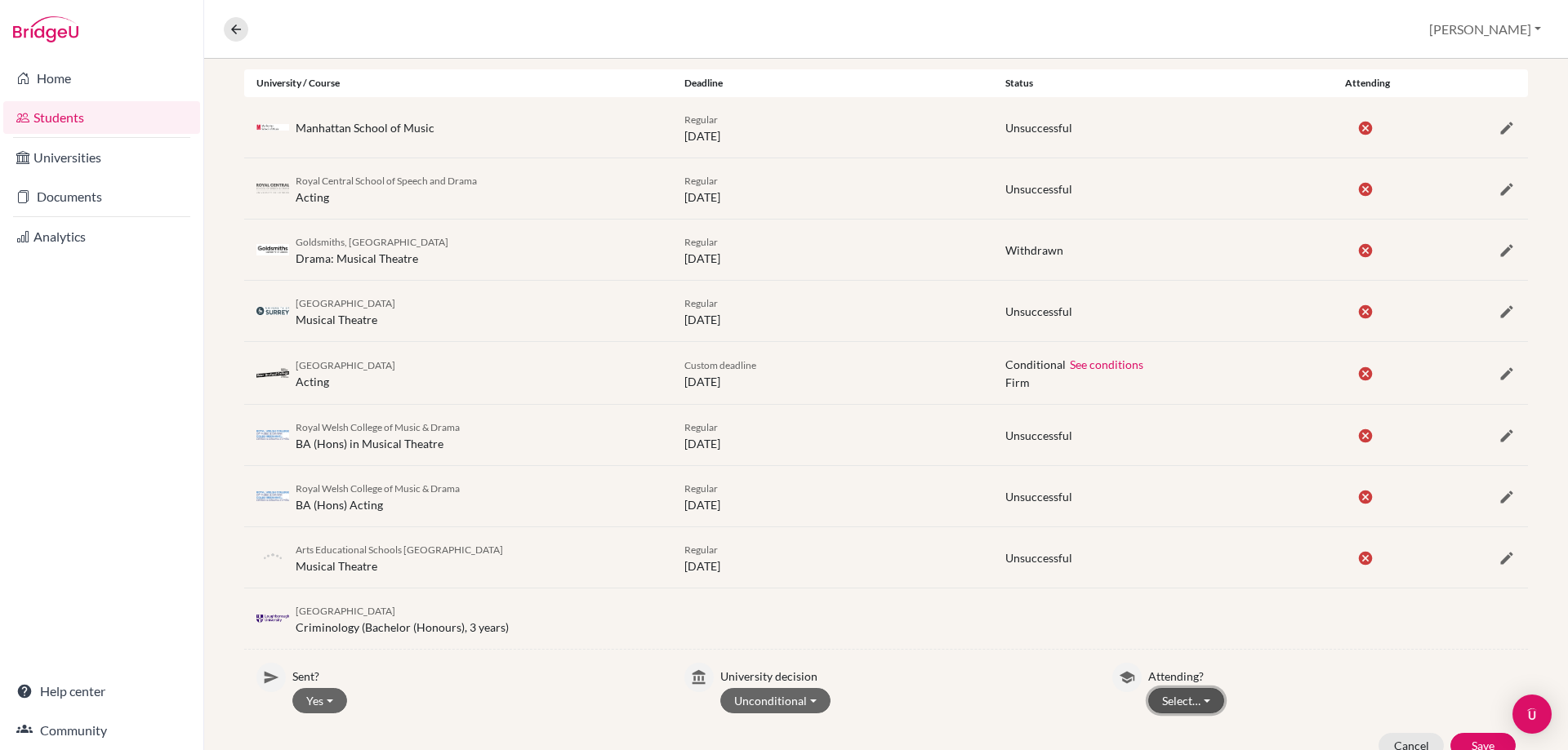
click at [1192, 709] on button "Select…" at bounding box center [1186, 701] width 76 height 25
click at [1185, 655] on button "Attending" at bounding box center [1213, 667] width 129 height 26
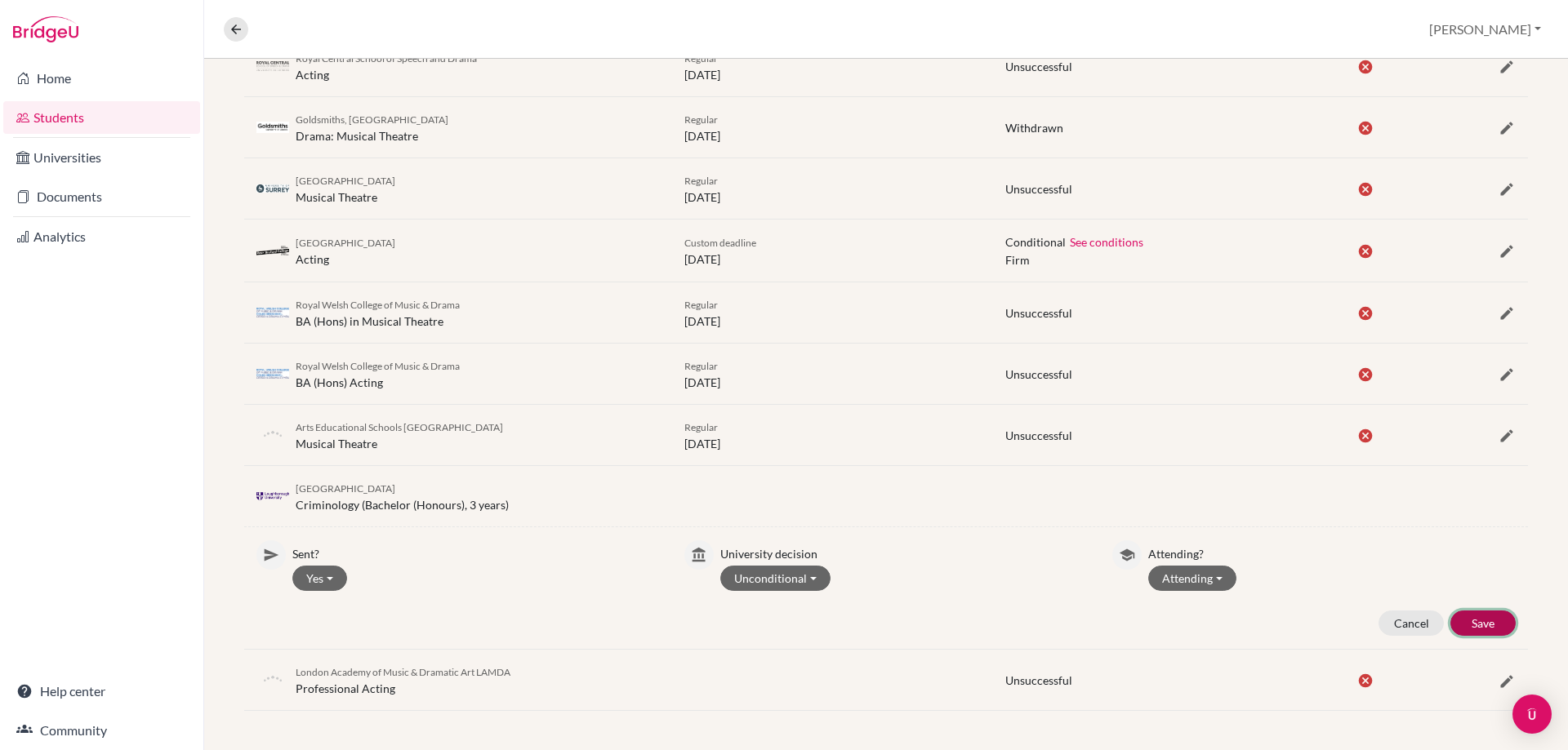
click at [1451, 612] on button "Save" at bounding box center [1483, 623] width 65 height 25
